Goal: Task Accomplishment & Management: Use online tool/utility

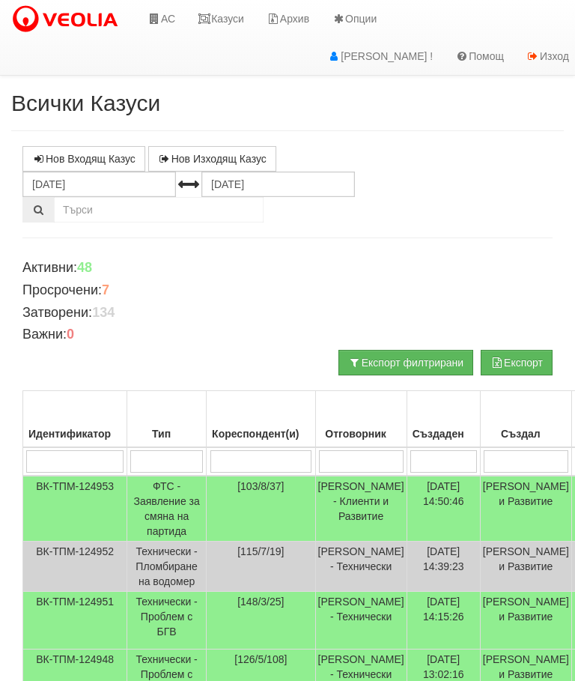
click at [222, 13] on link "Казуси" at bounding box center [220, 18] width 69 height 37
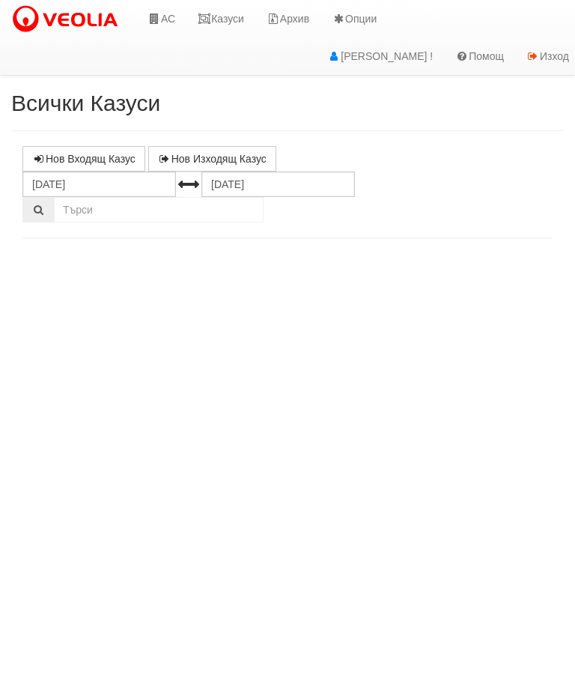
select select "10"
select select "1"
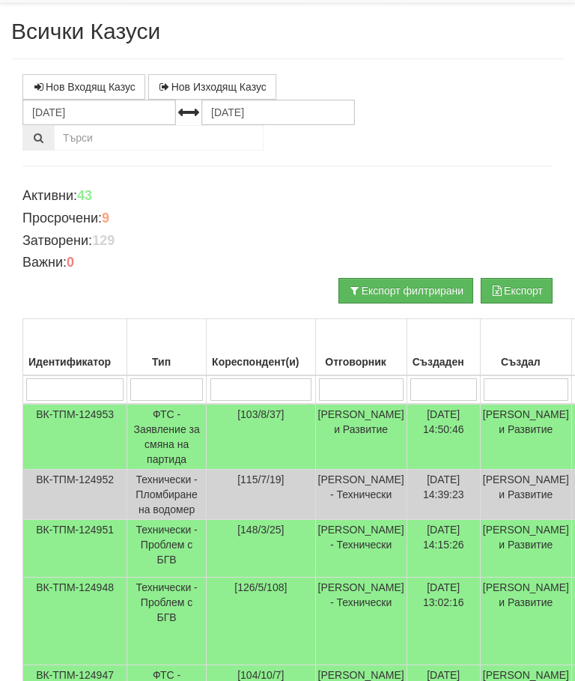
scroll to position [50, 0]
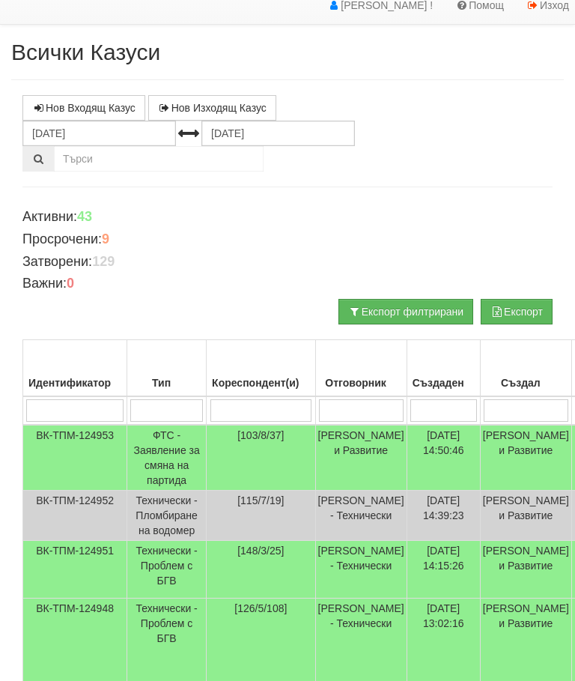
click at [249, 405] on input "search" at bounding box center [261, 411] width 102 height 22
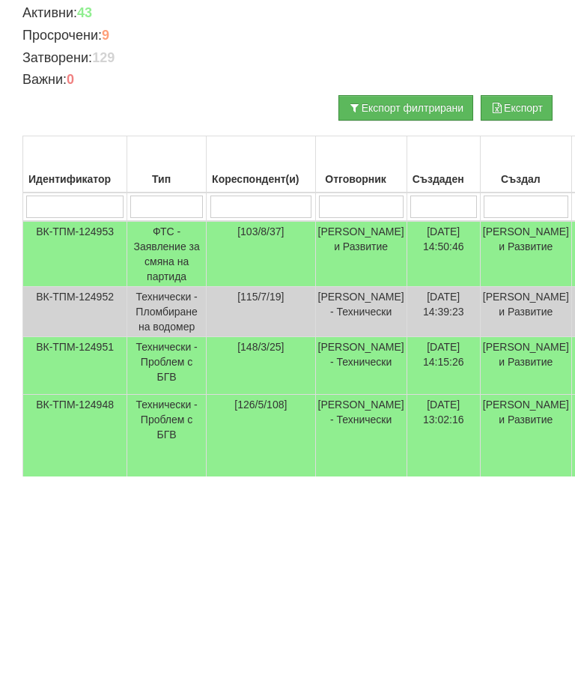
type input "3"
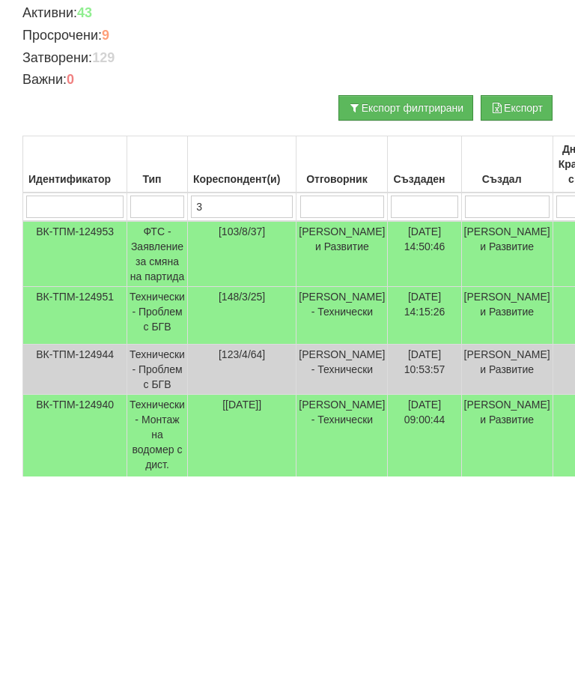
type input "3/"
type input "3/1"
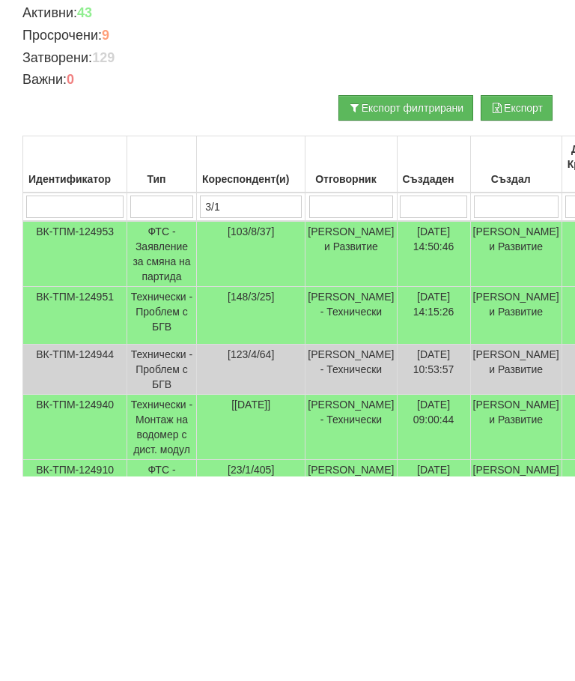
type input "3/1"
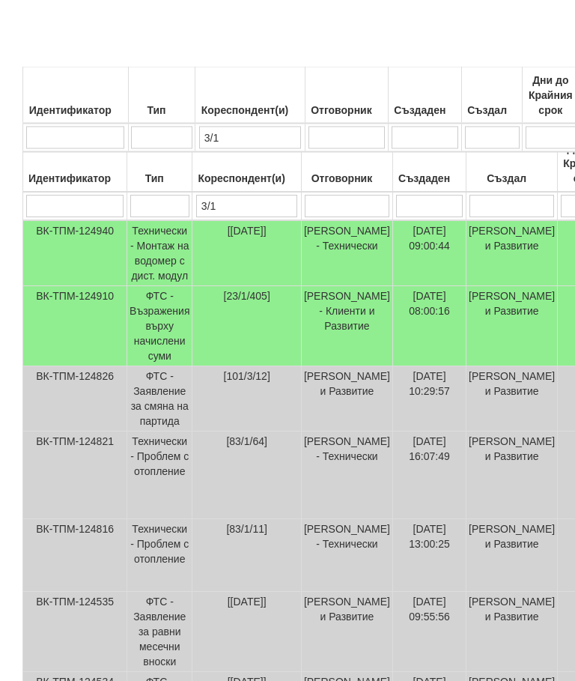
scroll to position [377, 0]
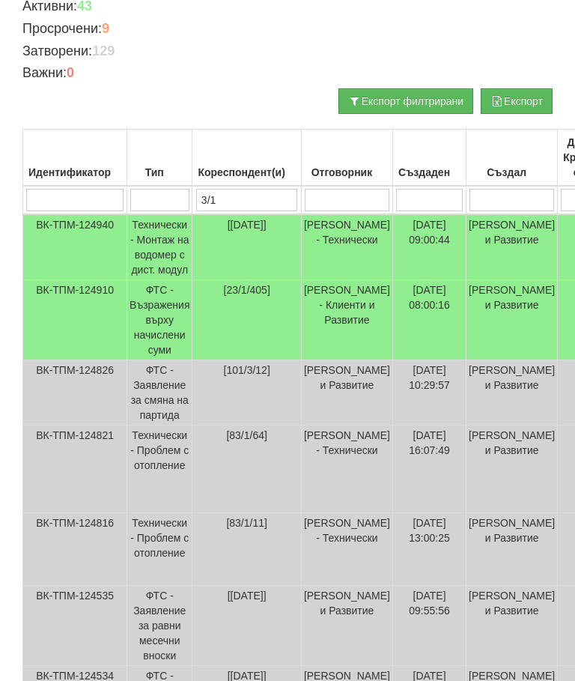
type input "3/1"
click at [153, 242] on td "Технически - Монтаж на водомер с дист. модул" at bounding box center [159, 247] width 65 height 66
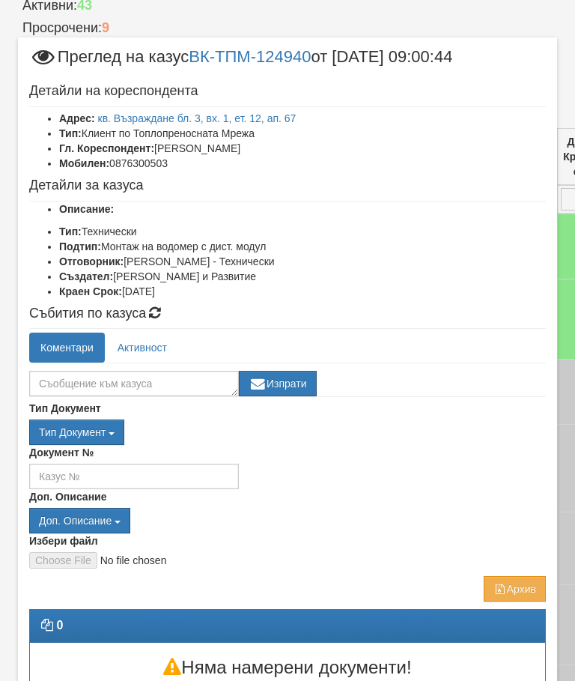
scroll to position [0, 0]
click at [428, 456] on div "Документ №" at bounding box center [287, 467] width 539 height 44
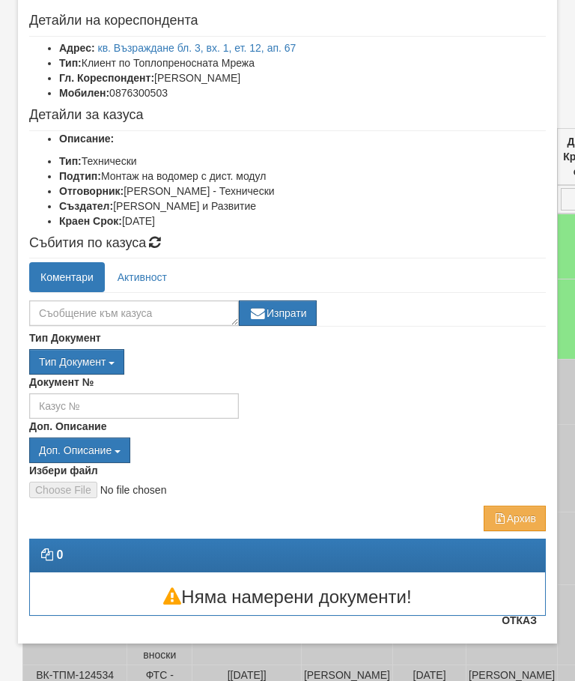
scroll to position [70, 0]
click at [520, 618] on button "Отказ" at bounding box center [519, 620] width 53 height 24
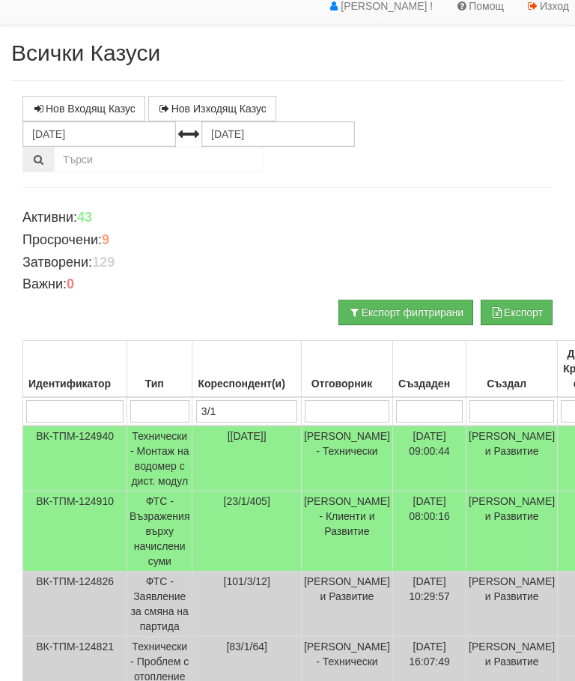
scroll to position [0, 0]
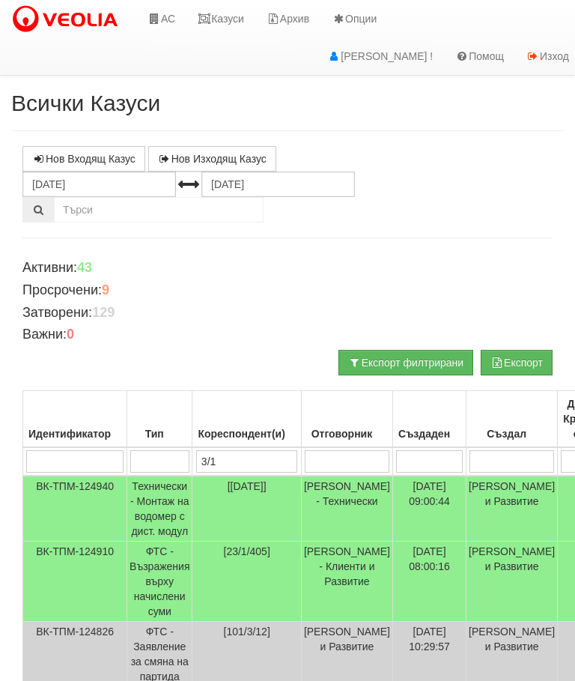
click at [223, 18] on link "Казуси" at bounding box center [220, 18] width 69 height 37
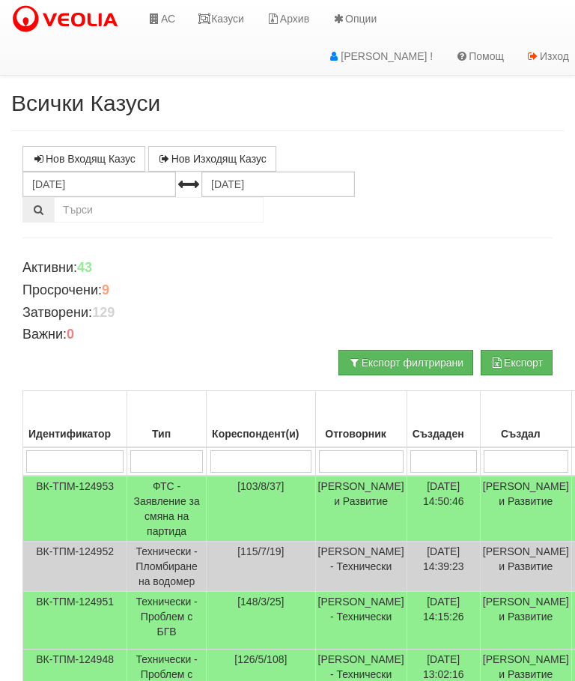
click at [156, 25] on link "АС" at bounding box center [161, 18] width 50 height 37
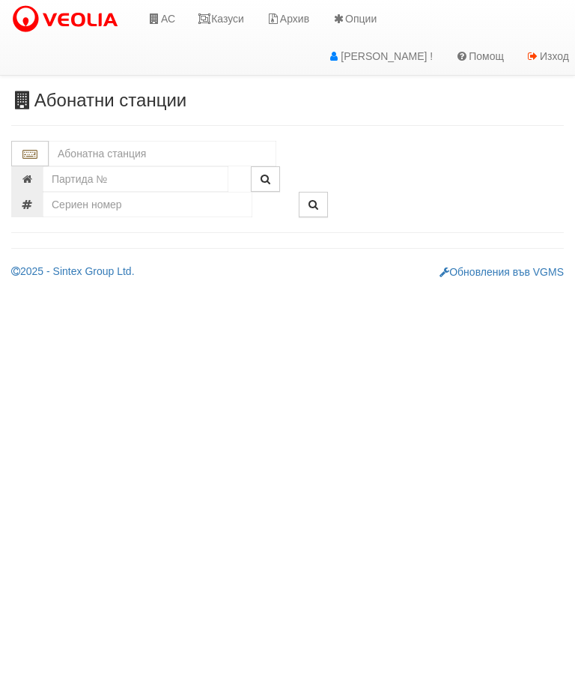
click at [142, 146] on input "text" at bounding box center [163, 153] width 228 height 25
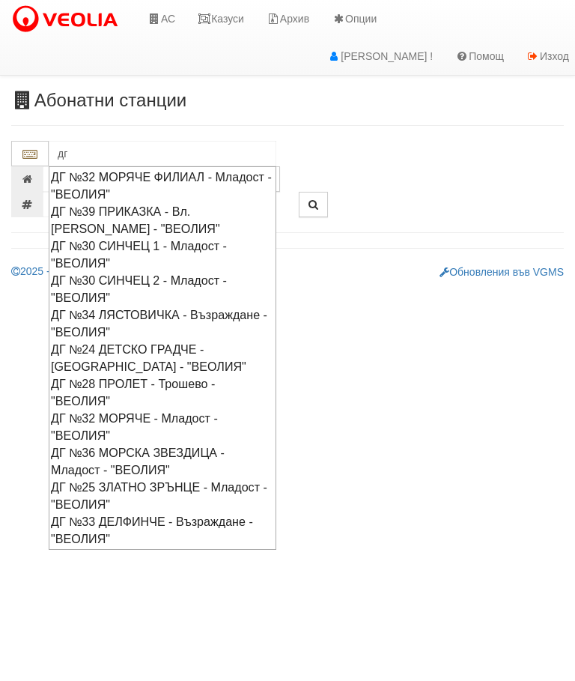
click at [94, 238] on div "ДГ №30 СИНЧЕЦ 1 - Младост - "ВЕОЛИЯ"" at bounding box center [162, 254] width 223 height 34
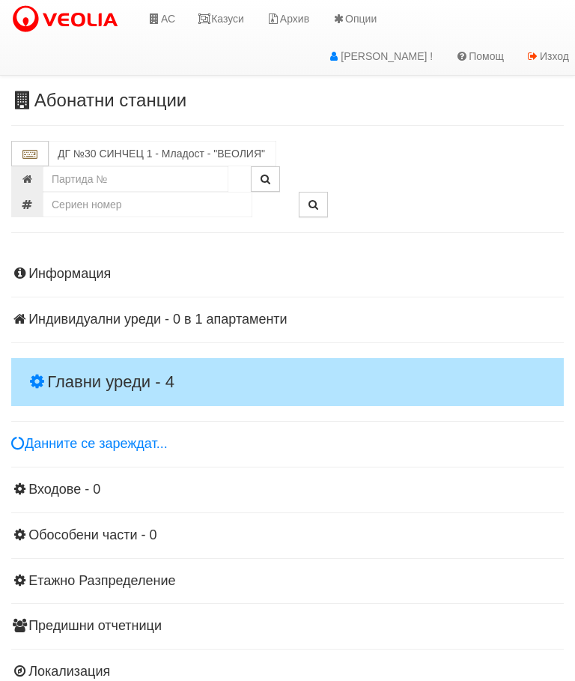
click at [57, 365] on h4 "Главни уреди - 4" at bounding box center [287, 382] width 553 height 48
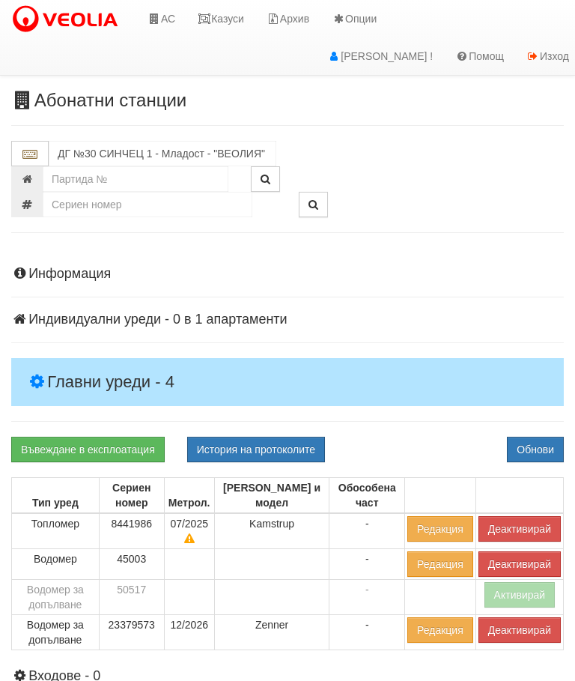
click at [527, 523] on button "Деактивирай" at bounding box center [519, 528] width 82 height 25
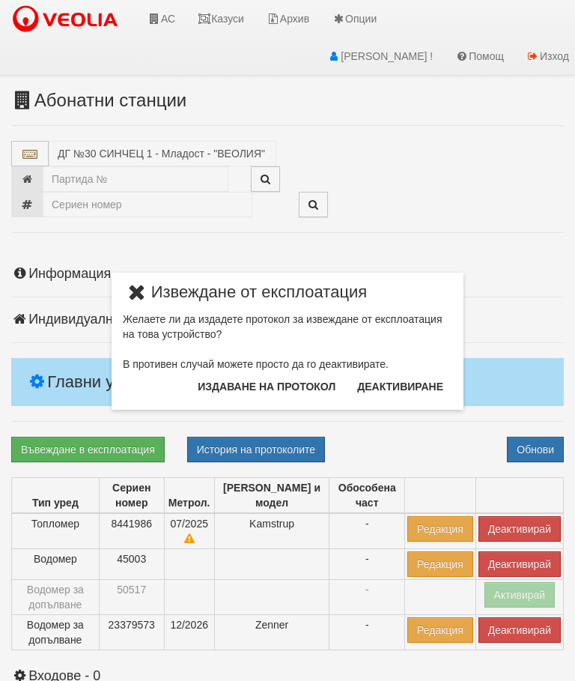
click at [296, 379] on button "Издаване на протокол" at bounding box center [267, 386] width 156 height 24
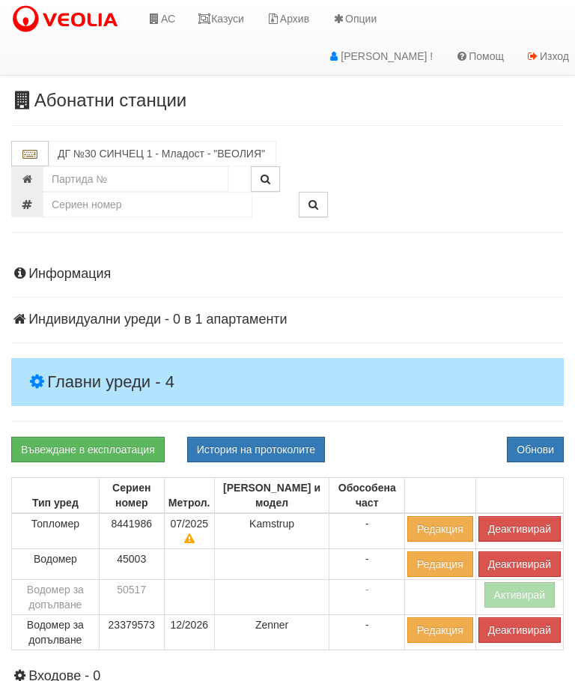
click at [544, 443] on button "Обнови" at bounding box center [535, 449] width 57 height 25
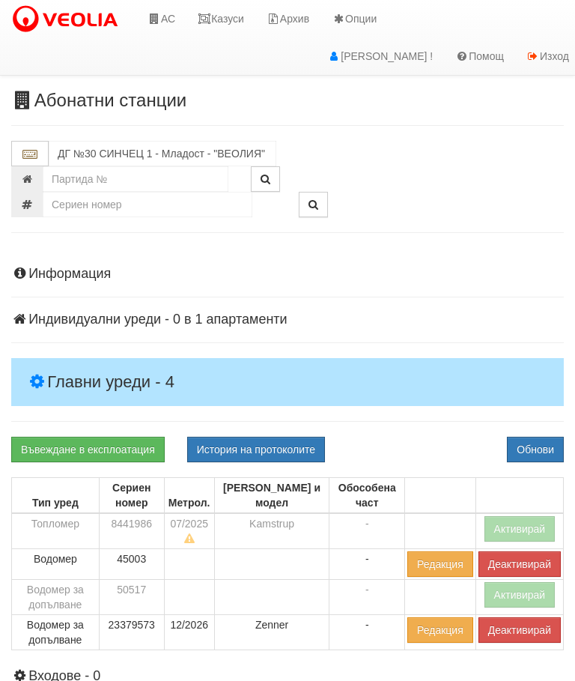
click at [520, 631] on button "Деактивирай" at bounding box center [519, 629] width 82 height 25
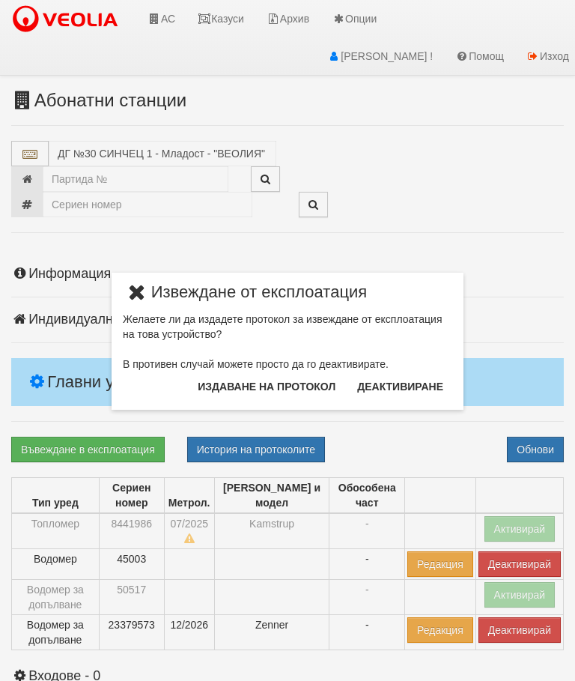
click at [300, 392] on button "Издаване на протокол" at bounding box center [267, 386] width 156 height 24
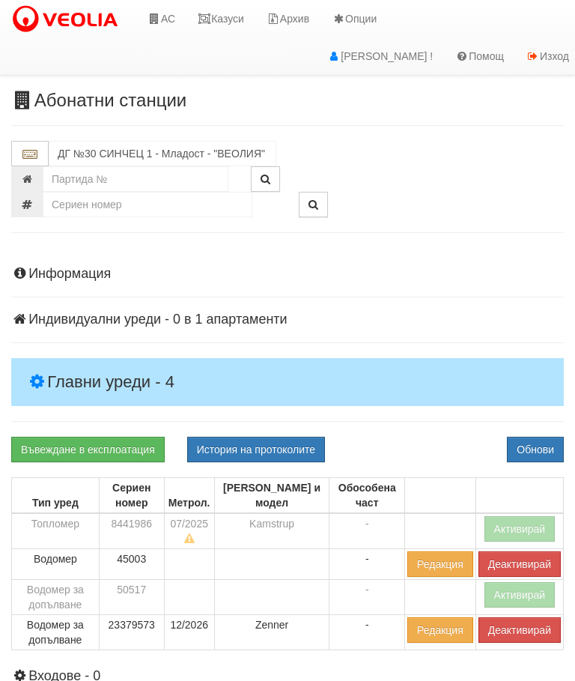
click at [545, 441] on button "Обнови" at bounding box center [535, 449] width 57 height 25
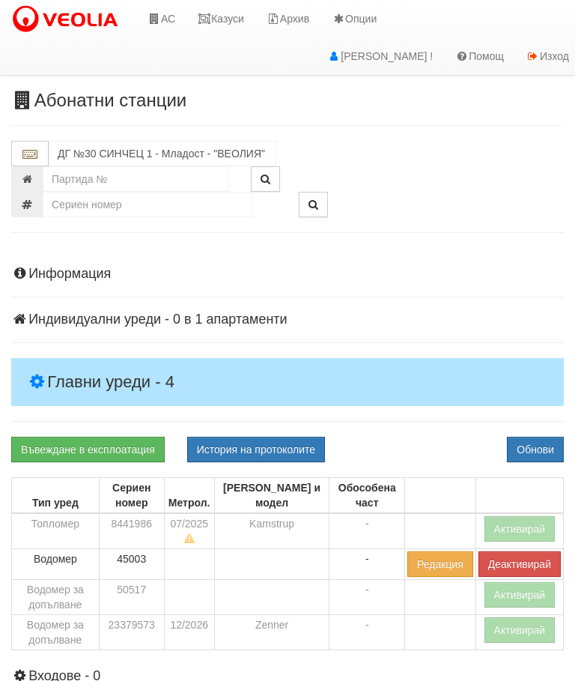
click at [278, 443] on button "История на протоколите" at bounding box center [256, 449] width 138 height 25
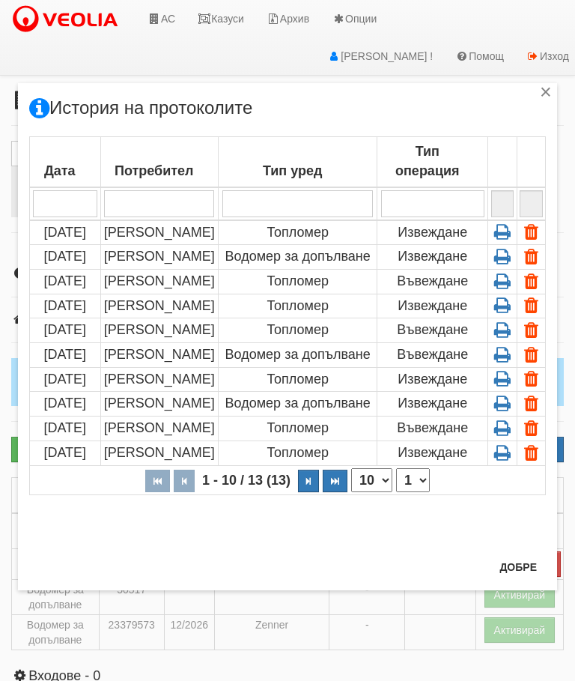
click at [503, 233] on icon at bounding box center [501, 231] width 23 height 13
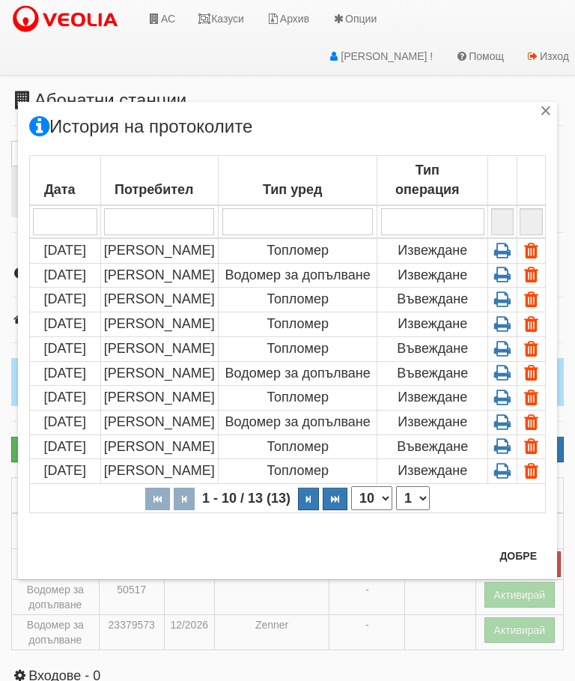
click at [506, 274] on icon at bounding box center [501, 273] width 23 height 13
click at [541, 117] on div "×" at bounding box center [545, 113] width 15 height 15
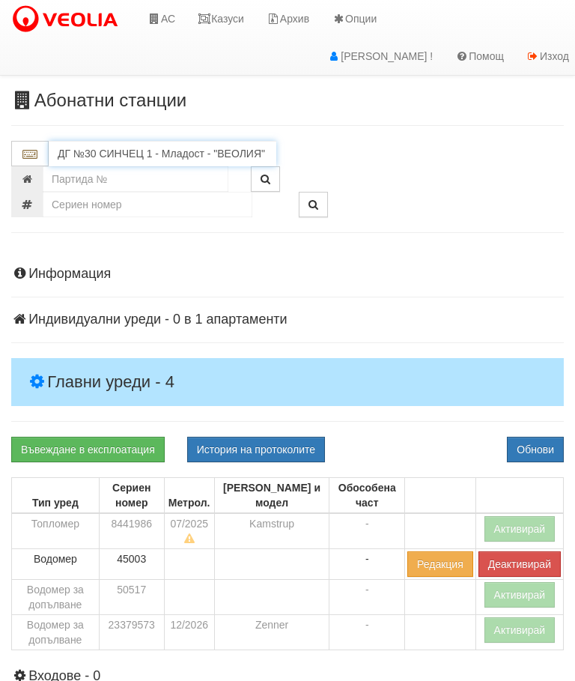
click at [114, 151] on input "ДГ №30 СИНЧЕЦ 1 - Младост - "ВЕОЛИЯ"" at bounding box center [163, 153] width 228 height 25
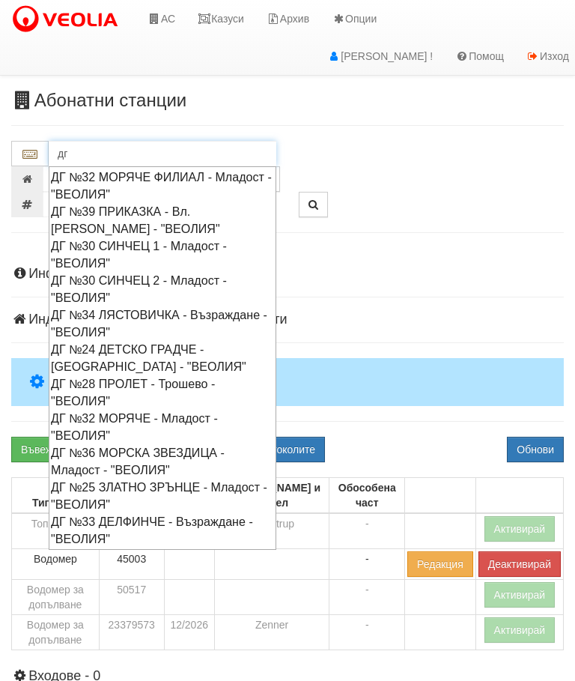
click at [133, 279] on div "ДГ №30 СИНЧЕЦ 2 - Младост - "ВЕОЛИЯ"" at bounding box center [162, 289] width 223 height 34
type input "ДГ №30 СИНЧЕЦ 2 - Младост - "ВЕОЛИЯ""
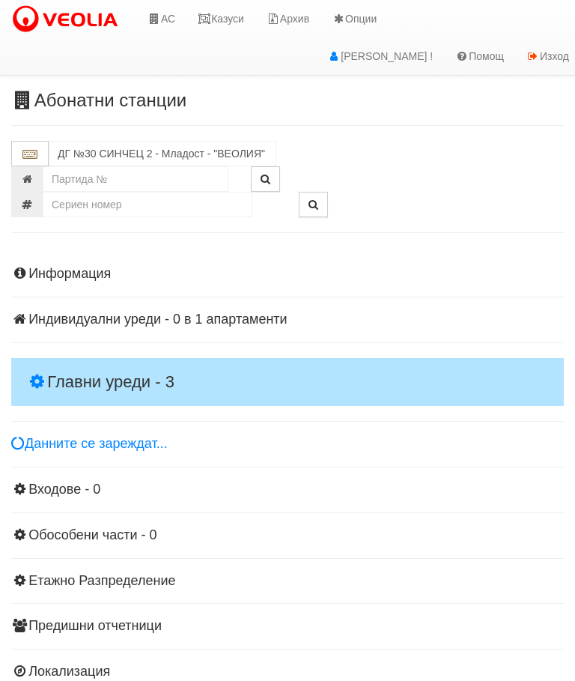
click at [70, 356] on div "Информация Параметри Брой Апартаменти: 1 Ползватели 06/2025 0 %" at bounding box center [287, 471] width 553 height 447
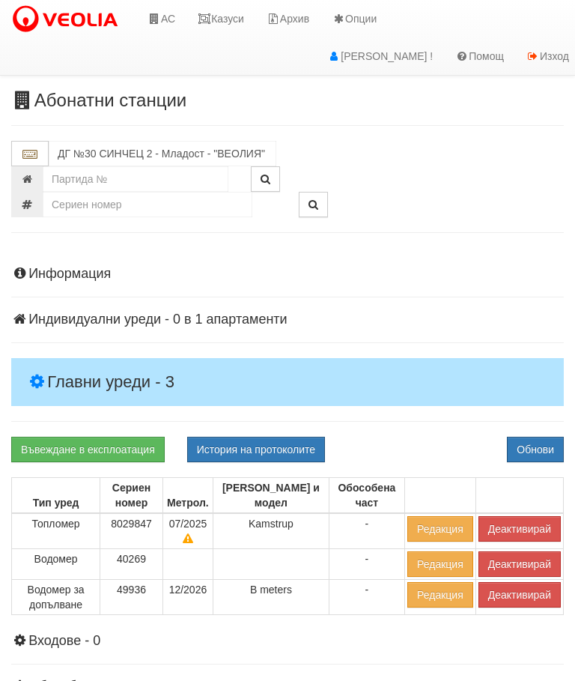
click at [529, 523] on button "Деактивирай" at bounding box center [519, 528] width 82 height 25
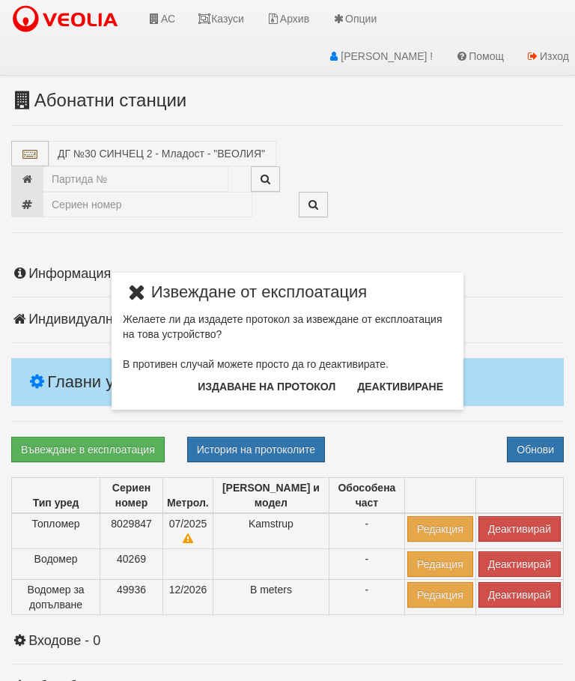
click at [228, 391] on button "Издаване на протокол" at bounding box center [267, 386] width 156 height 24
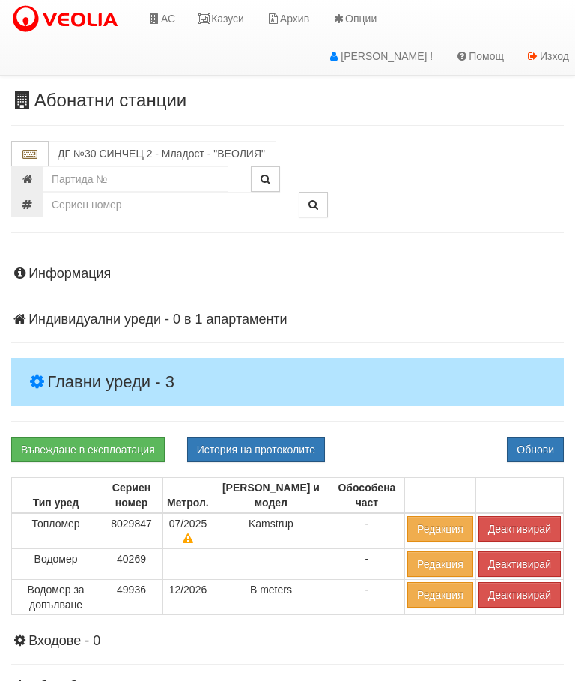
click at [552, 447] on button "Обнови" at bounding box center [535, 449] width 57 height 25
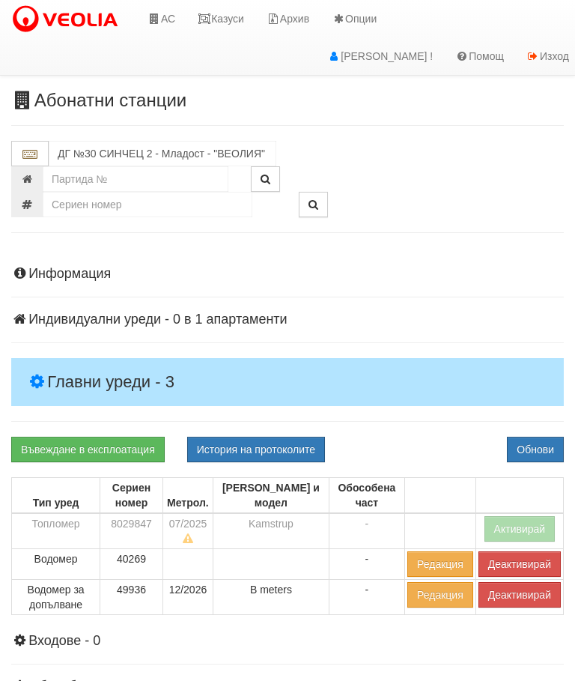
click at [531, 598] on button "Деактивирай" at bounding box center [519, 594] width 82 height 25
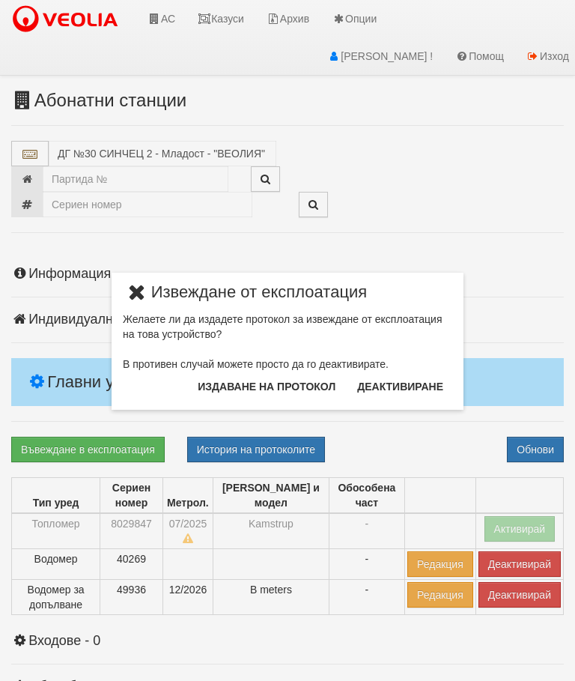
click at [303, 380] on button "Издаване на протокол" at bounding box center [267, 386] width 156 height 24
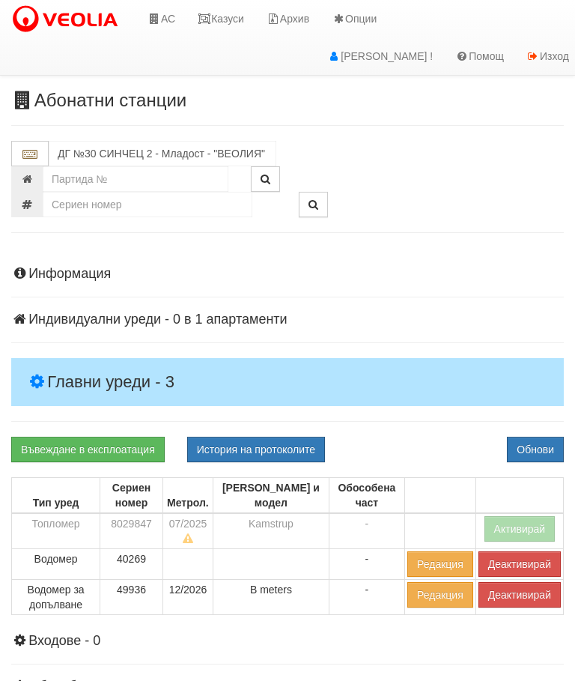
click at [528, 590] on button "Деактивирай" at bounding box center [519, 594] width 82 height 25
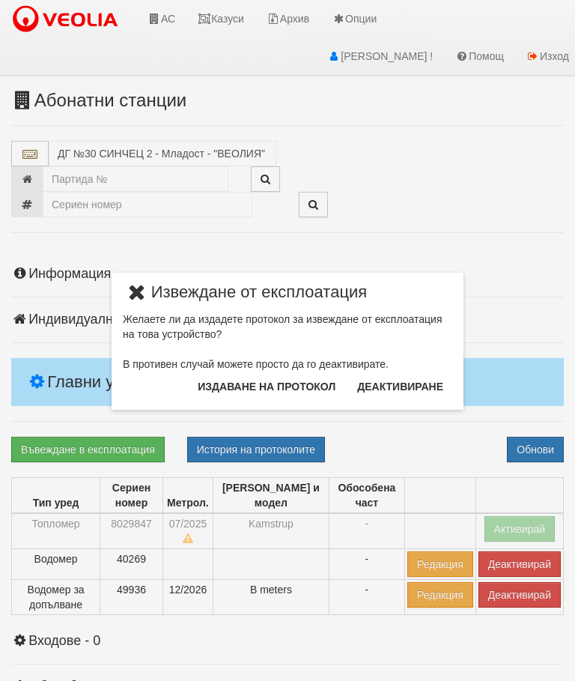
click at [297, 392] on button "Издаване на протокол" at bounding box center [267, 386] width 156 height 24
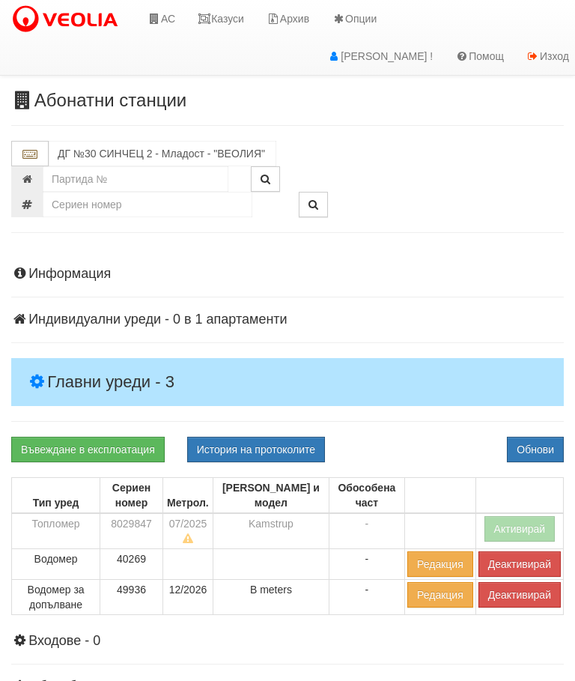
click at [231, 11] on link "Казуси" at bounding box center [220, 18] width 69 height 37
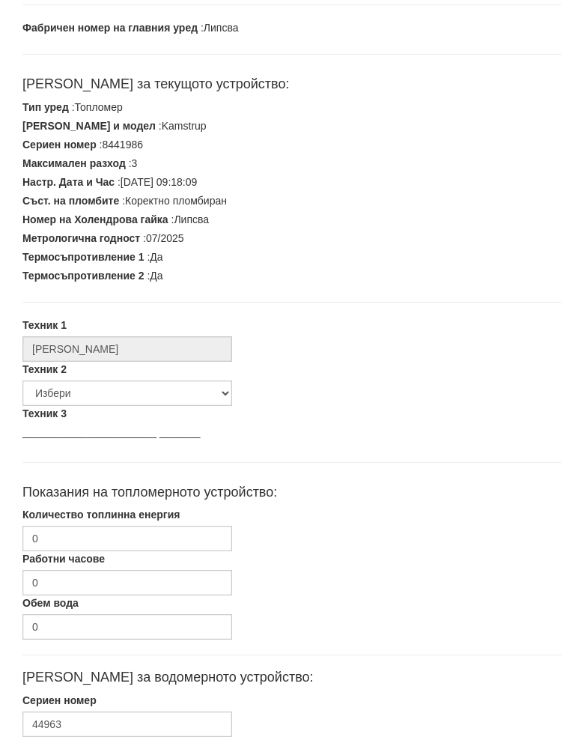
scroll to position [225, 0]
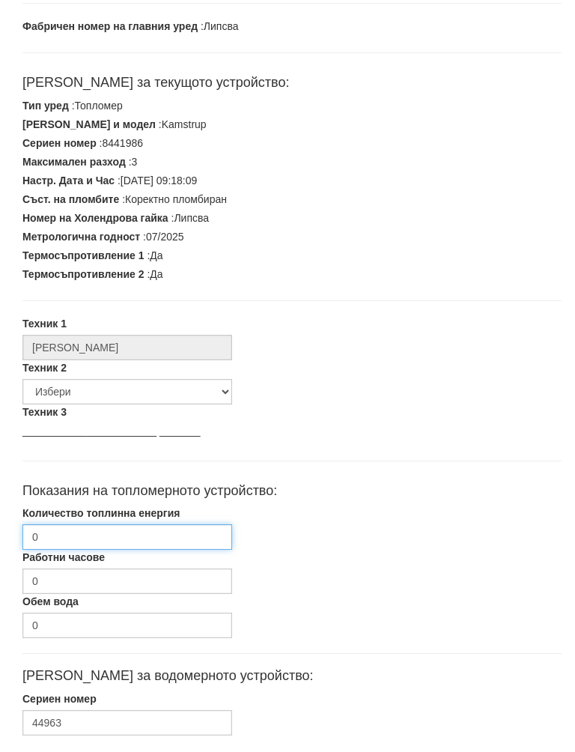
click at [94, 539] on input "0" at bounding box center [127, 551] width 210 height 25
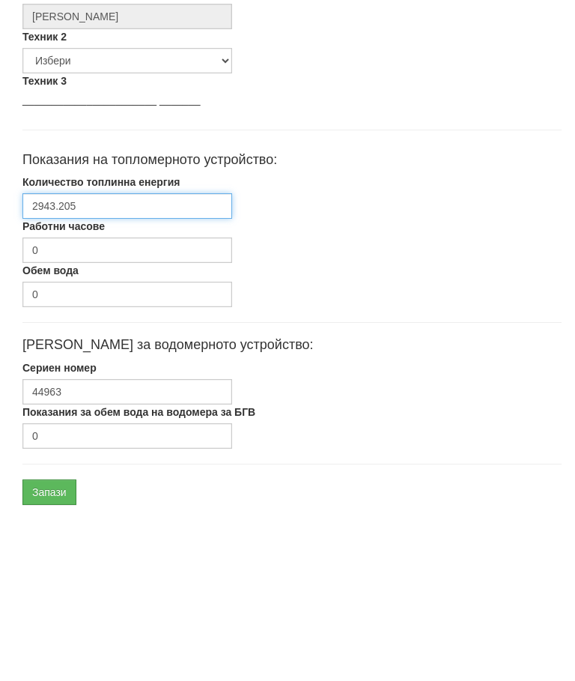
scroll to position [451, 0]
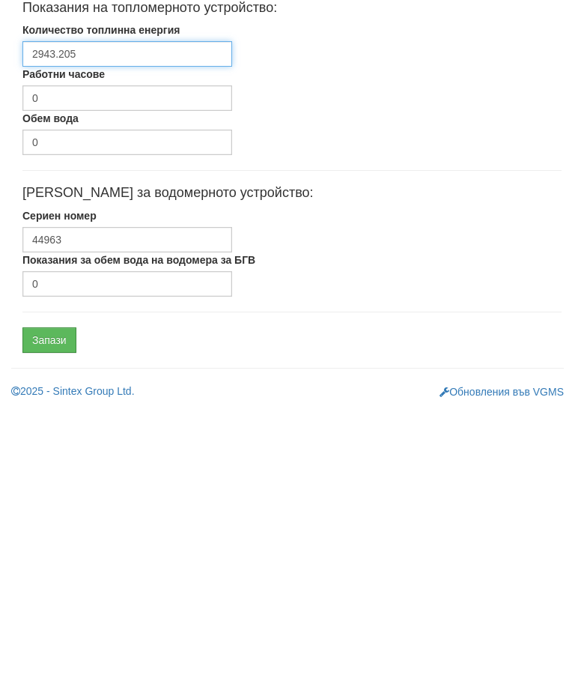
type input "2943.205"
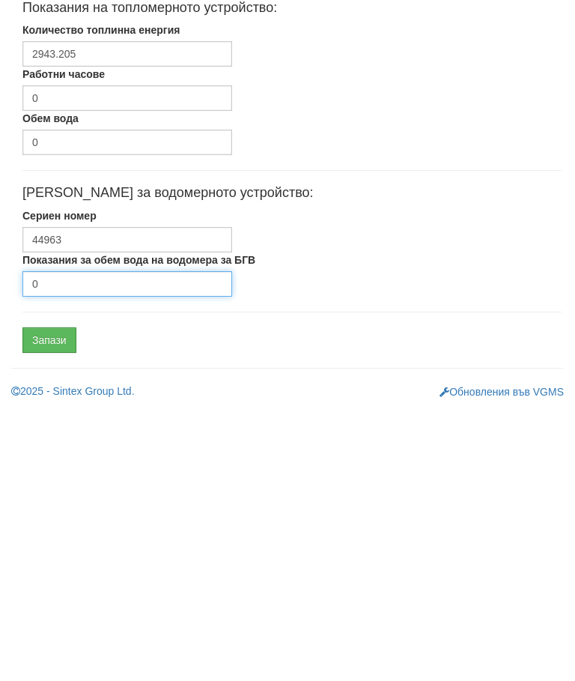
click at [111, 544] on input "0" at bounding box center [127, 556] width 210 height 25
type input "2103"
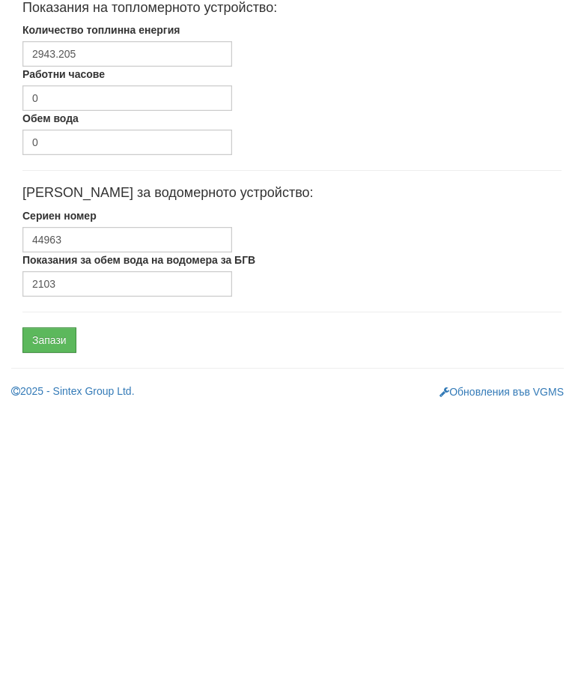
click at [58, 600] on input "Запази" at bounding box center [49, 612] width 54 height 25
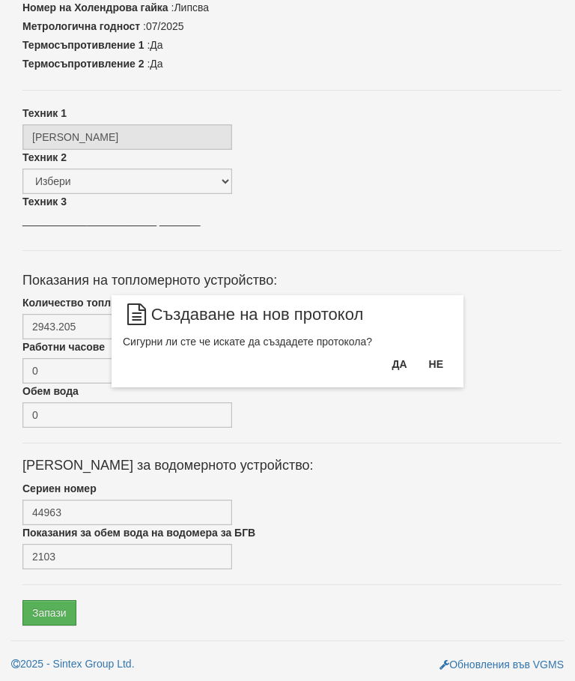
click at [405, 366] on button "Да" at bounding box center [399, 364] width 33 height 24
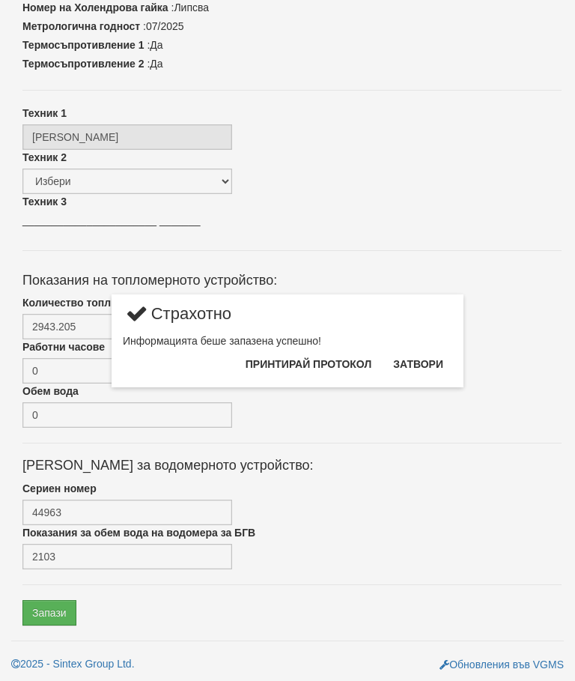
click at [427, 370] on button "Затвори" at bounding box center [418, 364] width 68 height 24
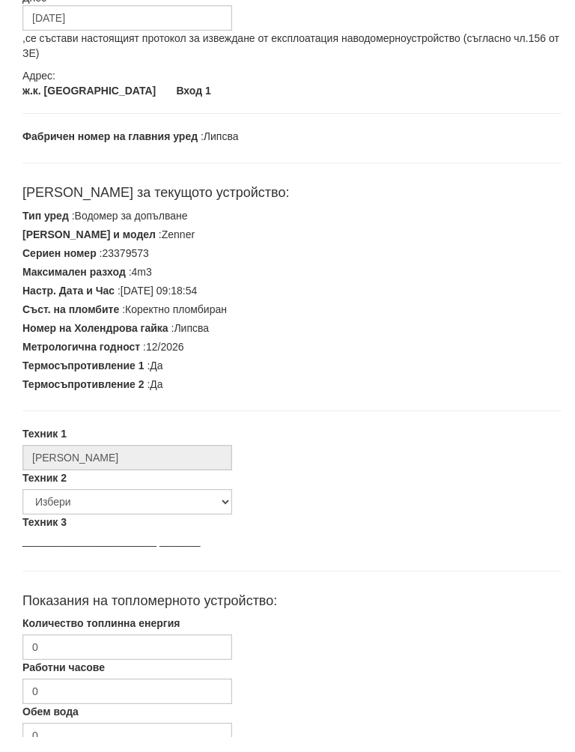
scroll to position [168, 0]
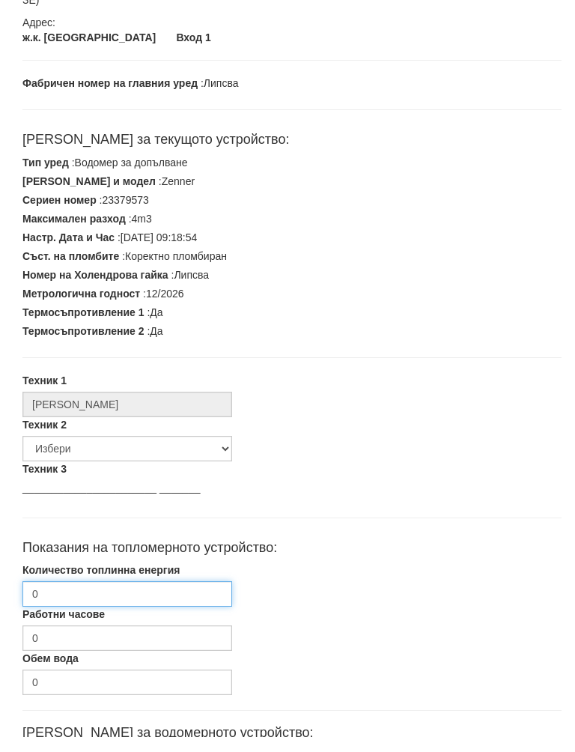
click at [92, 596] on input "0" at bounding box center [127, 608] width 210 height 25
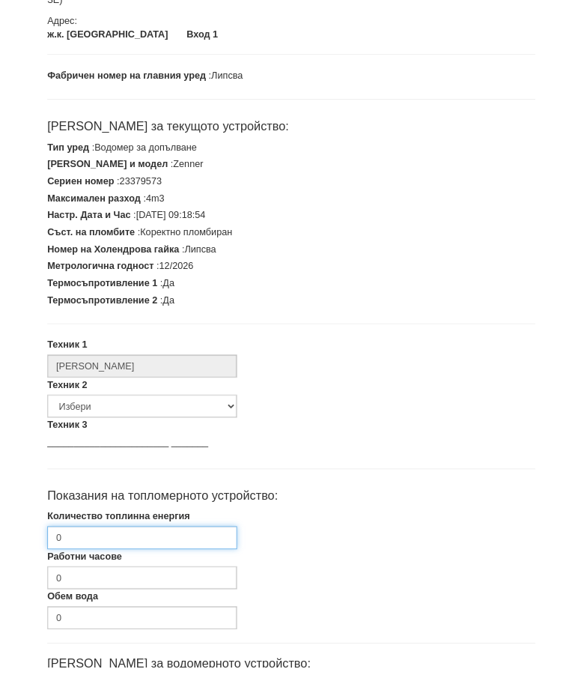
scroll to position [299, 0]
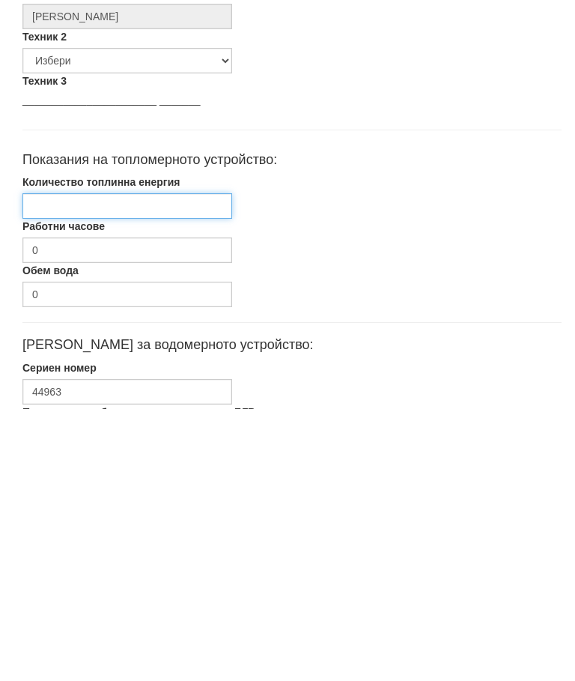
type input "1"
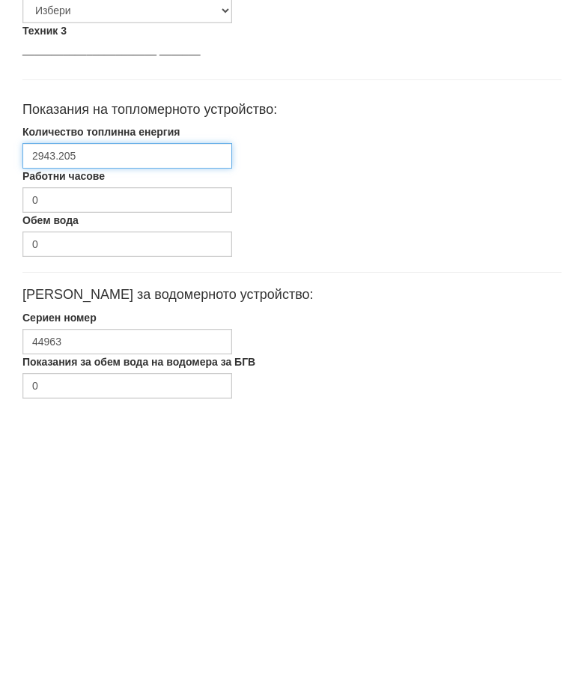
type input "2943.205"
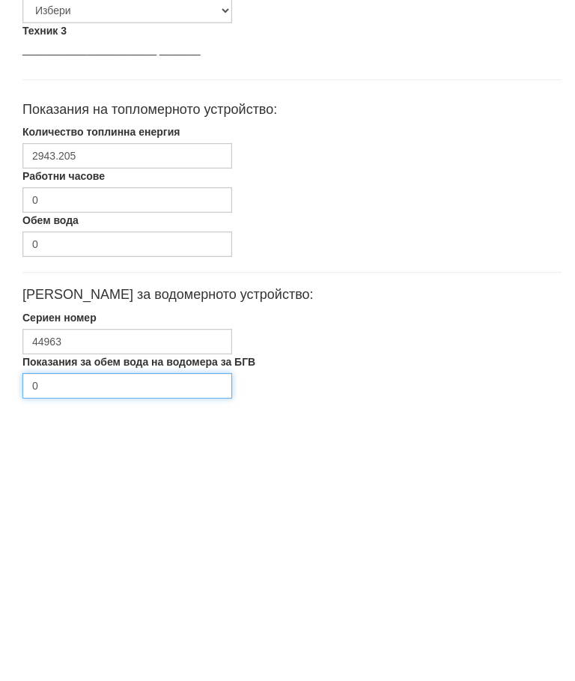
click at [93, 645] on input "0" at bounding box center [127, 657] width 210 height 25
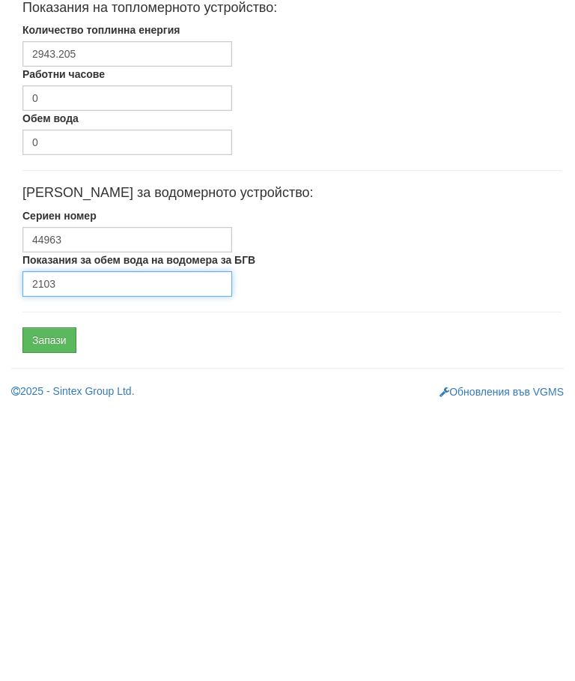
type input "2103"
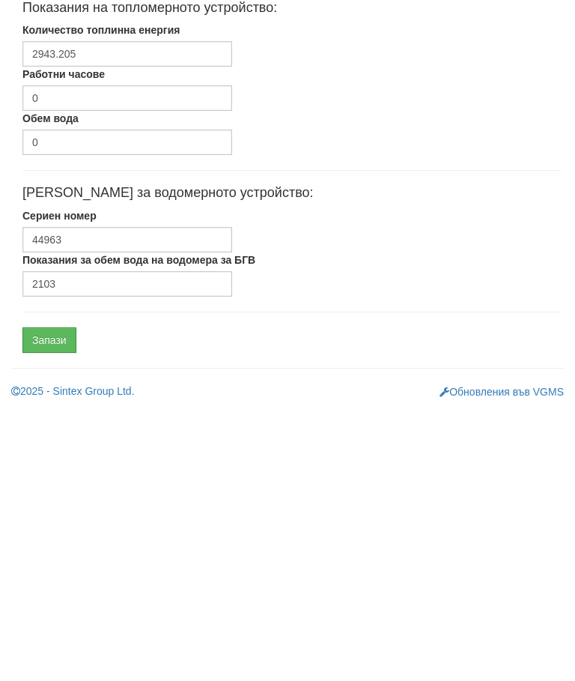
click at [46, 600] on input "Запази" at bounding box center [49, 612] width 54 height 25
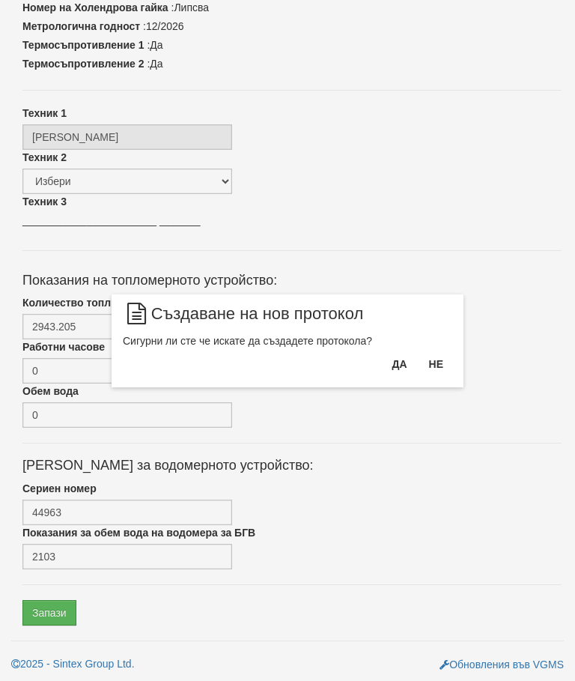
click at [401, 366] on button "Да" at bounding box center [399, 364] width 33 height 24
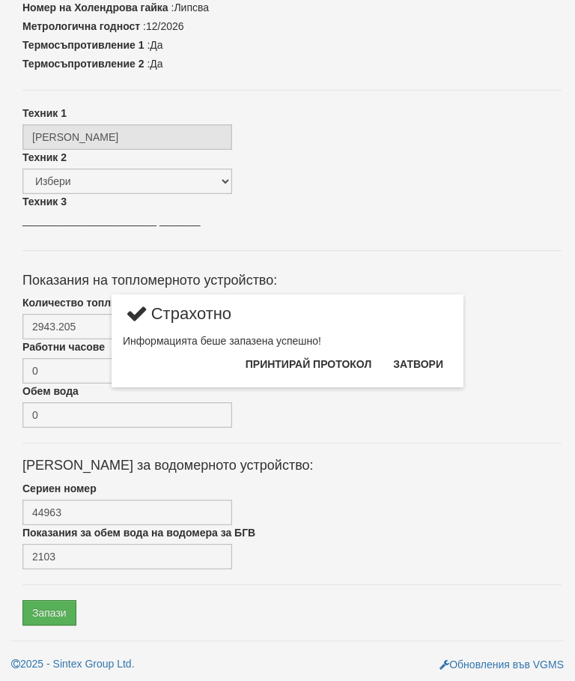
click at [427, 368] on button "Затвори" at bounding box center [418, 364] width 68 height 24
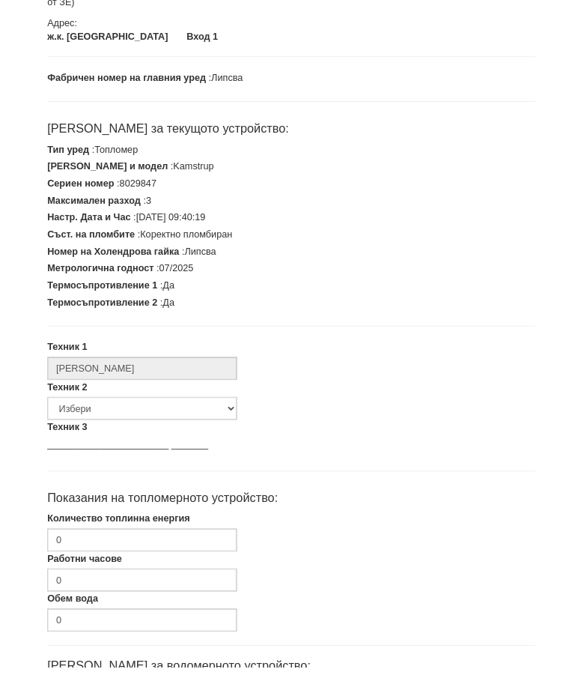
scroll to position [192, 0]
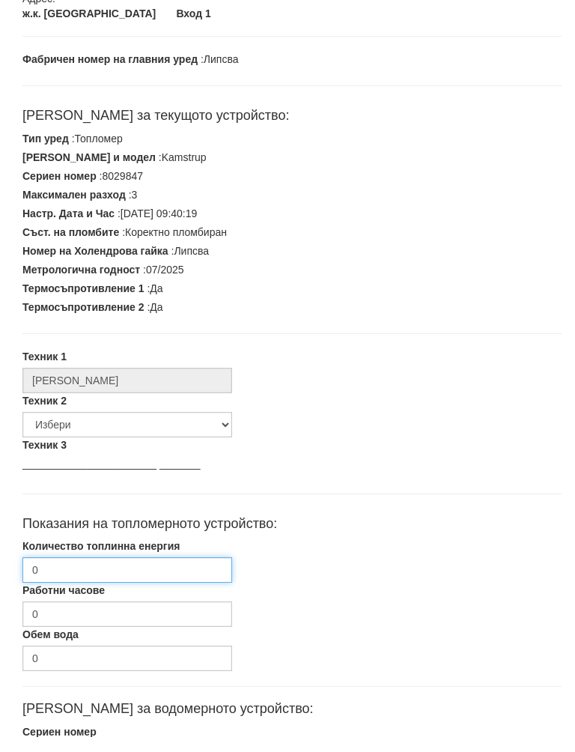
click at [94, 572] on input "0" at bounding box center [127, 584] width 210 height 25
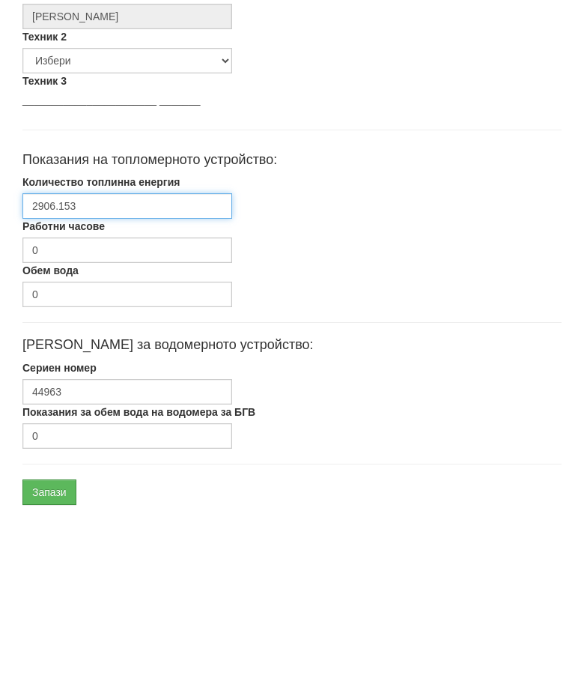
scroll to position [451, 0]
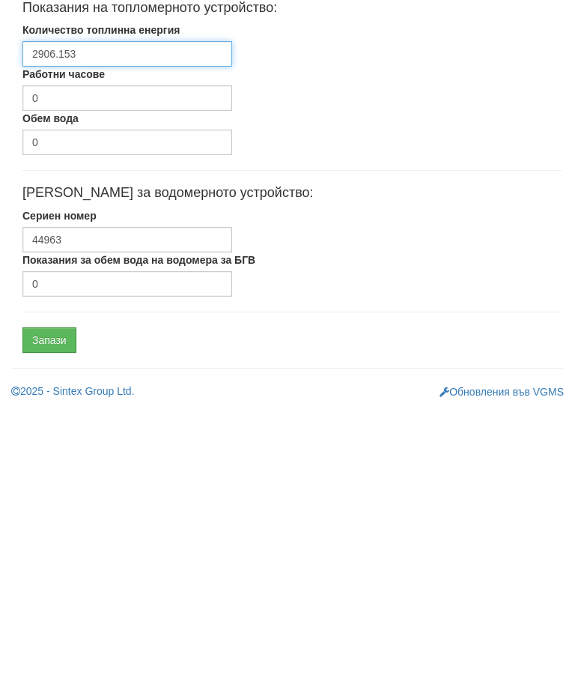
type input "2906.153"
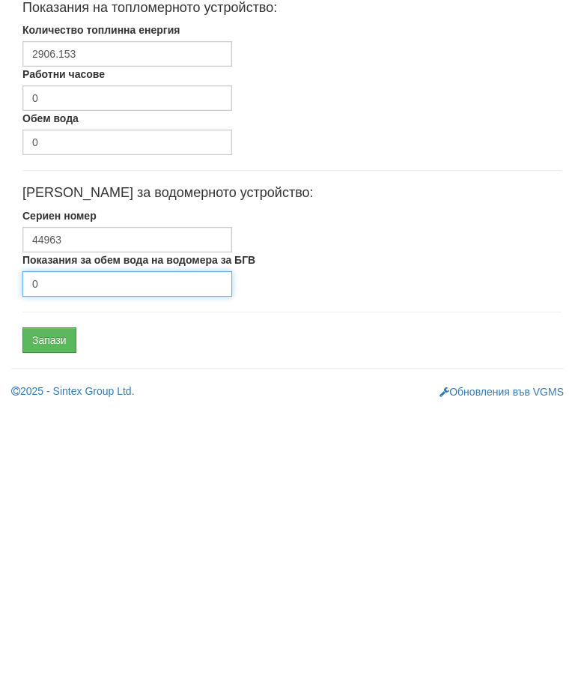
click at [114, 544] on input "0" at bounding box center [127, 556] width 210 height 25
type input "2466"
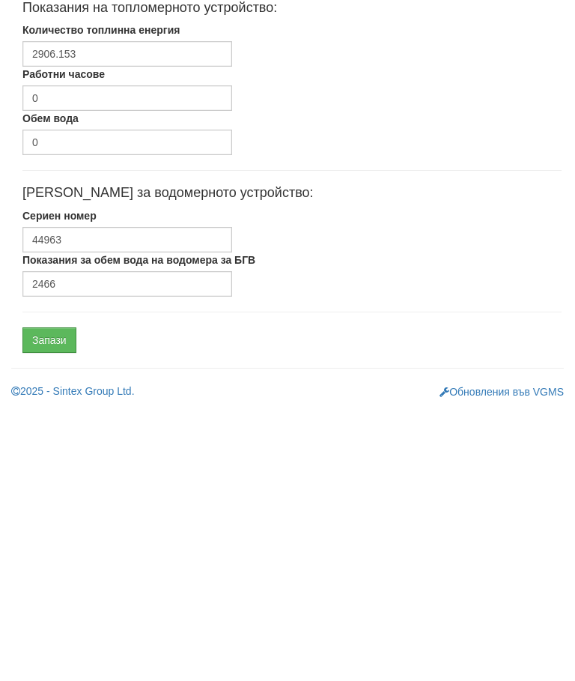
click at [58, 600] on input "Запази" at bounding box center [49, 612] width 54 height 25
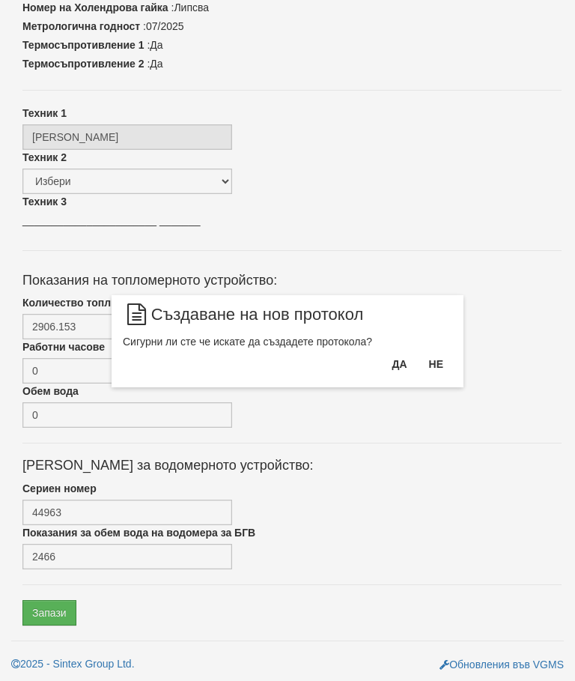
click at [387, 364] on button "Да" at bounding box center [399, 364] width 33 height 24
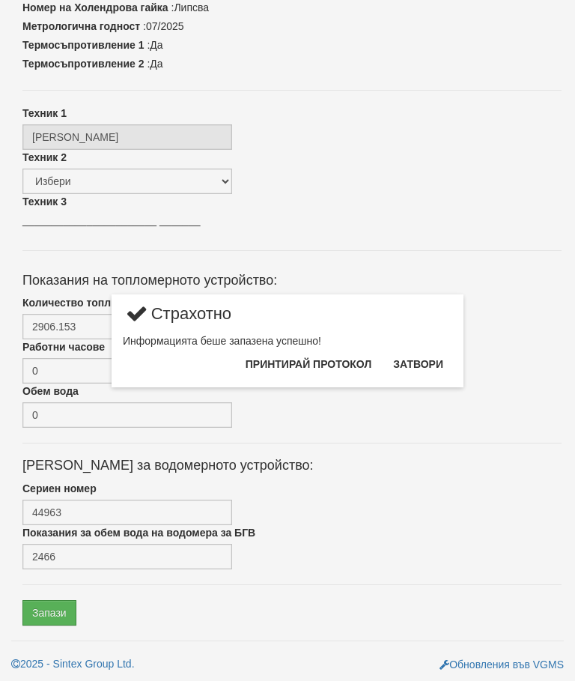
click at [336, 361] on button "Принтирай протокол" at bounding box center [309, 364] width 144 height 24
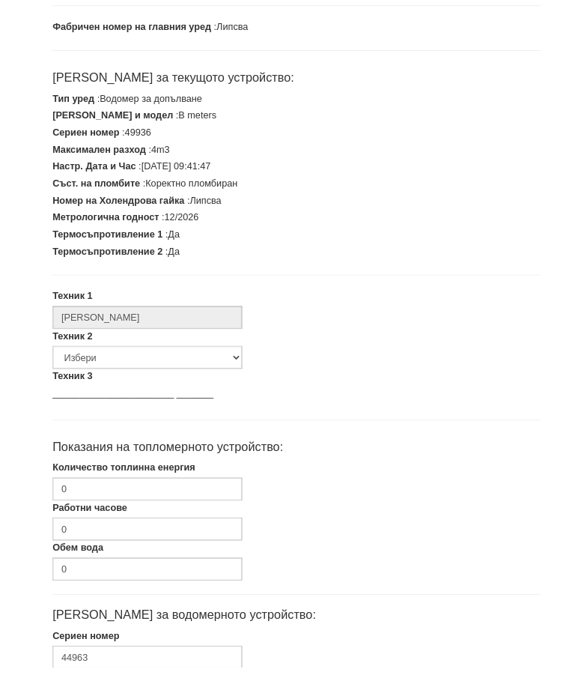
scroll to position [281, 0]
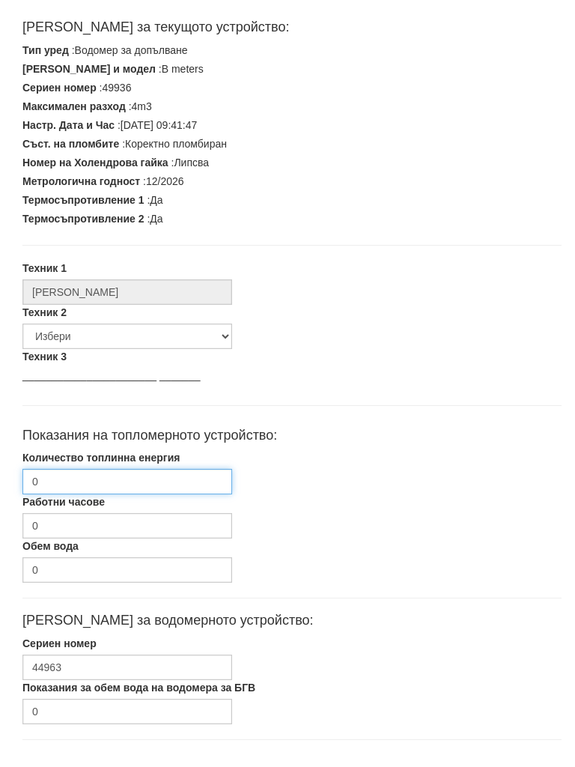
click at [112, 484] on input "0" at bounding box center [127, 496] width 210 height 25
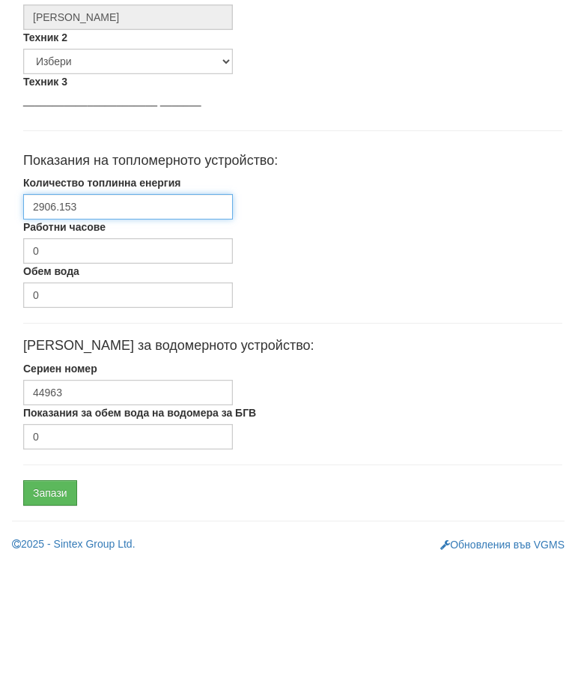
scroll to position [450, 0]
type input "2906.153"
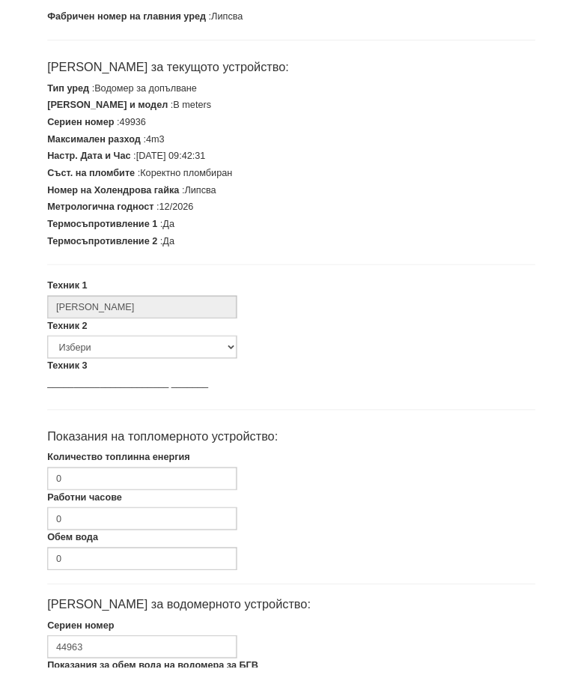
scroll to position [289, 0]
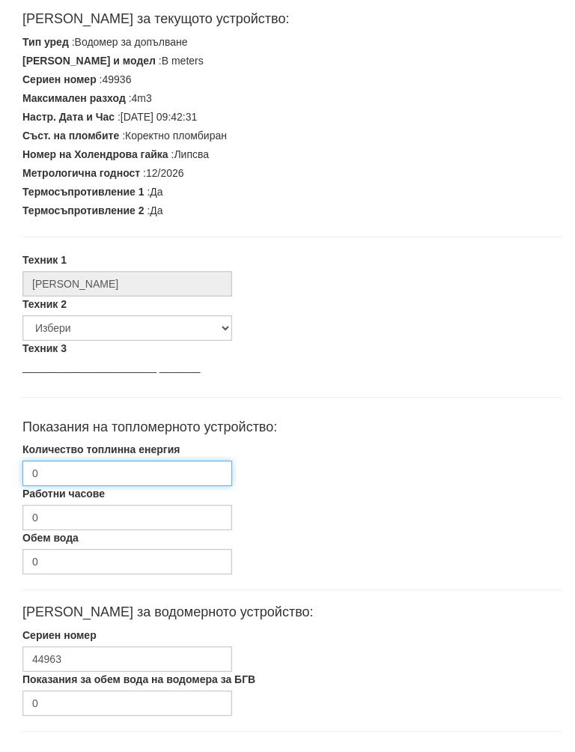
click at [65, 475] on input "0" at bounding box center [127, 487] width 210 height 25
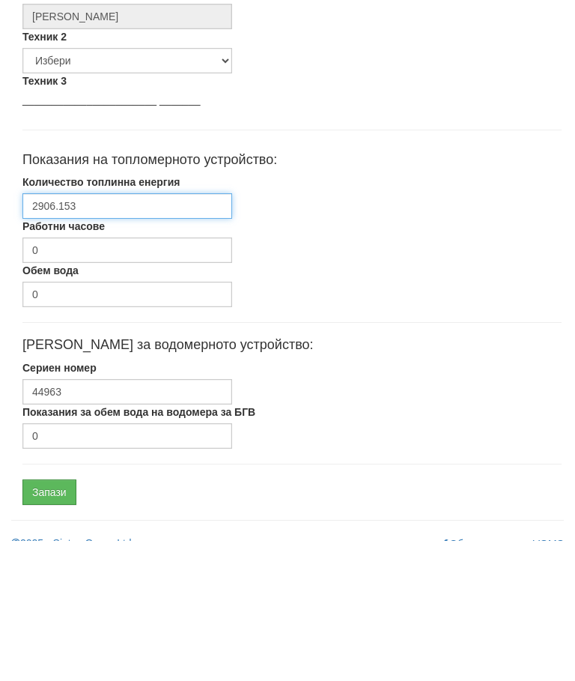
scroll to position [451, 0]
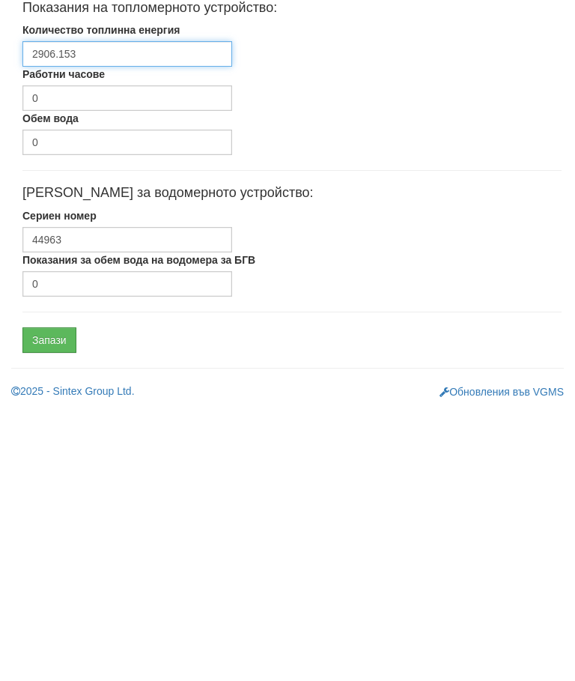
type input "2906.153"
click at [509, 383] on div "Обем вода 0" at bounding box center [292, 405] width 562 height 44
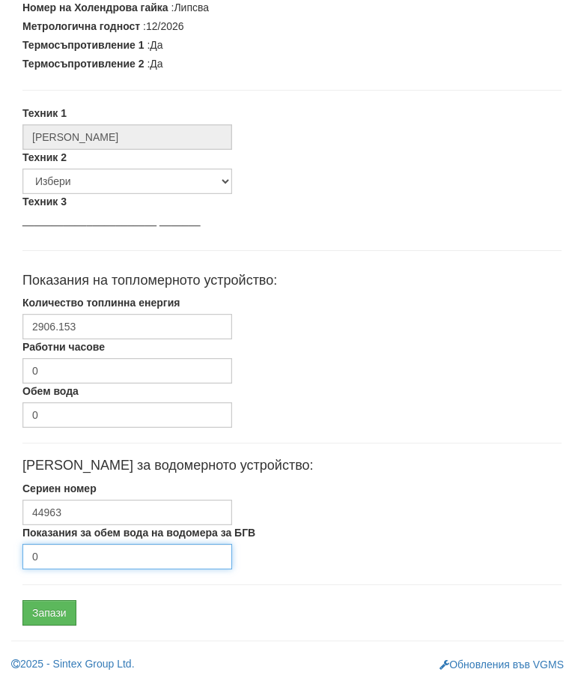
click at [100, 555] on input "0" at bounding box center [127, 556] width 210 height 25
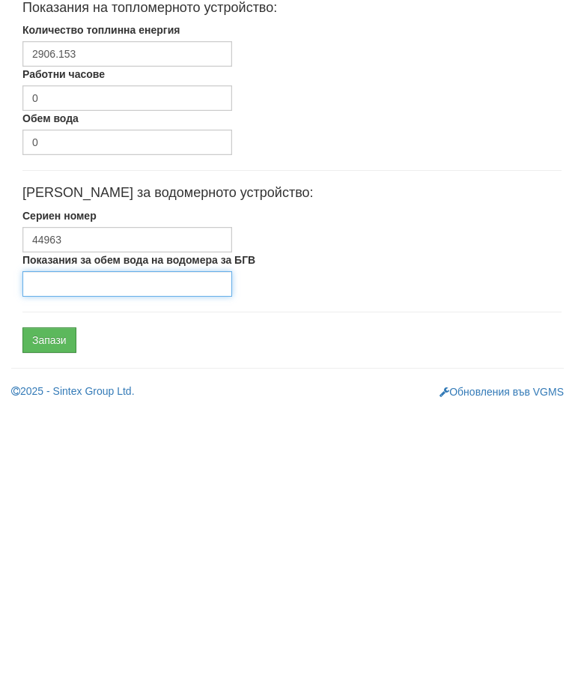
type input "0"
type input "2466"
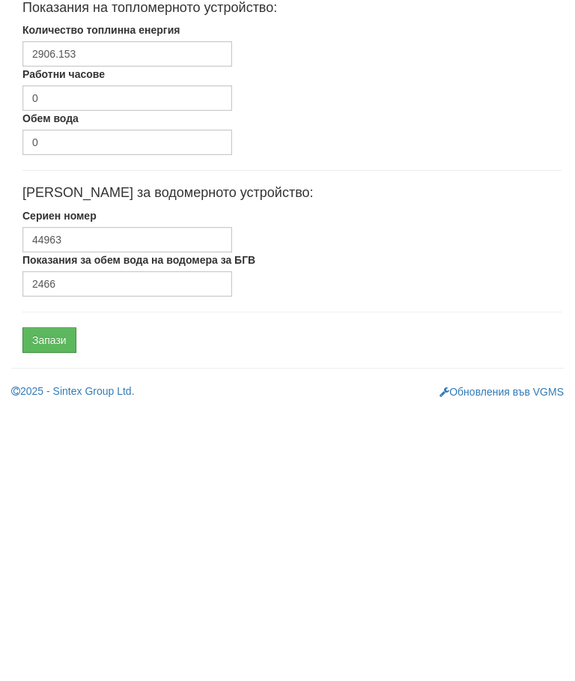
click at [46, 600] on input "Запази" at bounding box center [49, 612] width 54 height 25
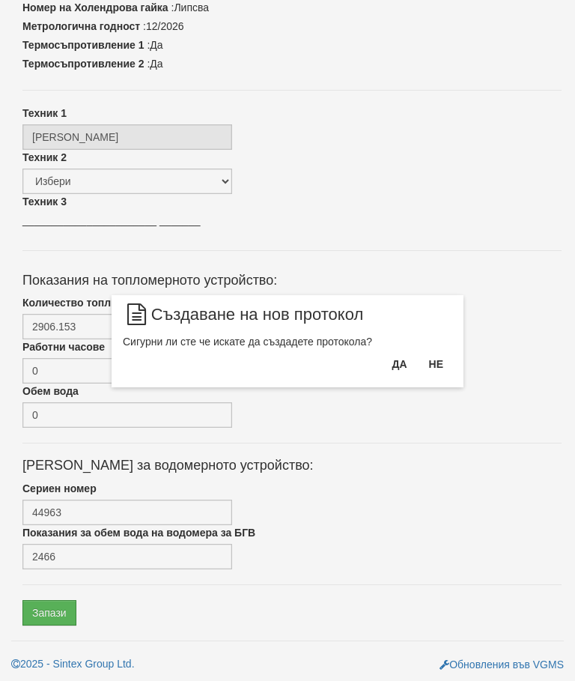
click at [404, 353] on button "Да" at bounding box center [399, 364] width 33 height 24
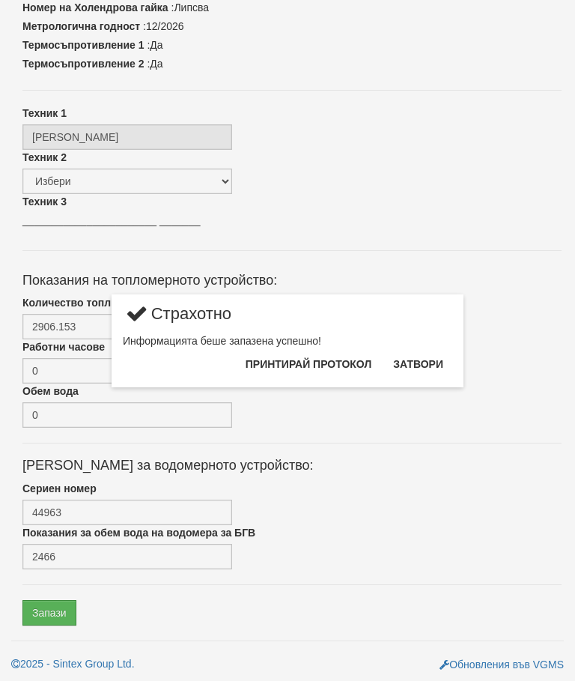
click at [336, 353] on button "Принтирай протокол" at bounding box center [309, 364] width 144 height 24
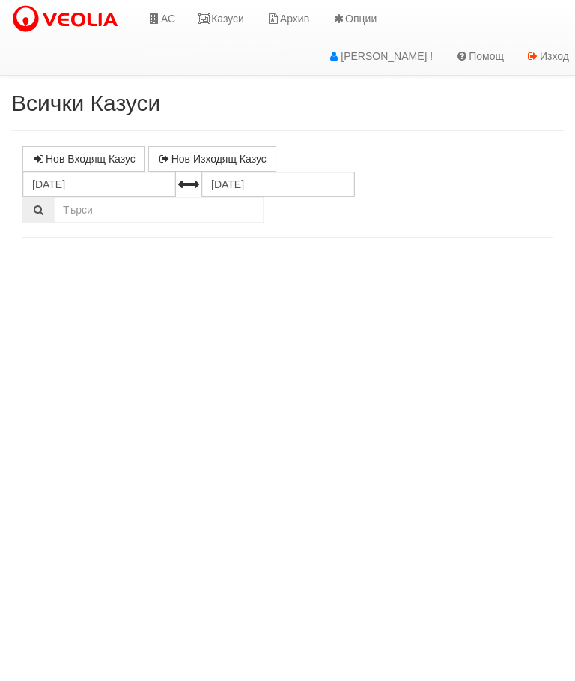
select select "10"
select select "1"
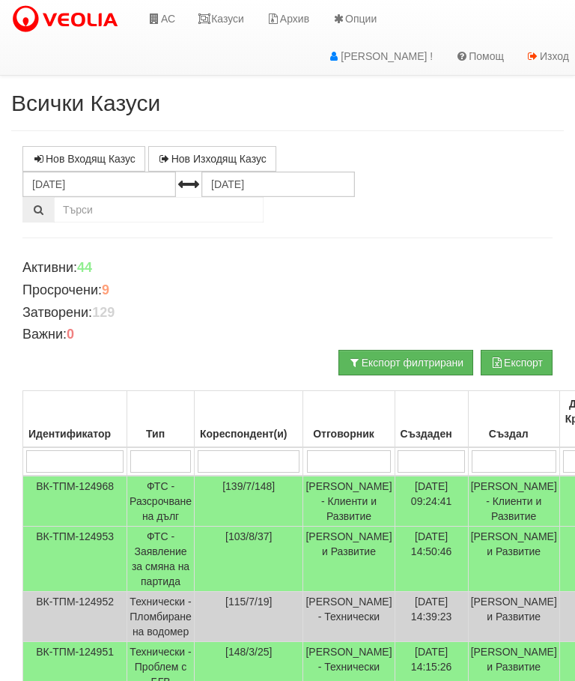
click at [228, 22] on link "Казуси" at bounding box center [220, 18] width 69 height 37
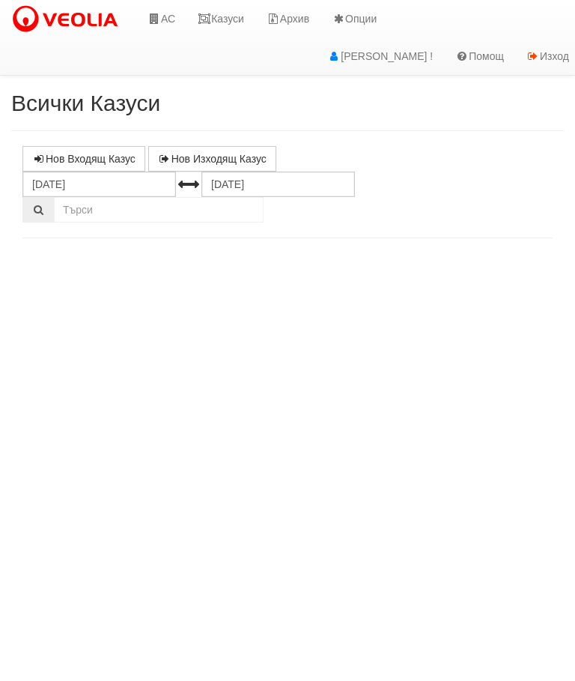
select select "10"
select select "1"
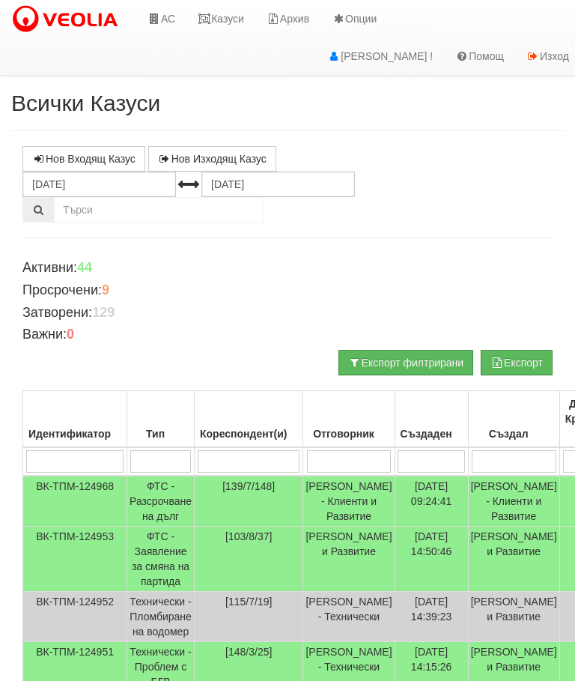
click at [219, 453] on input "search" at bounding box center [249, 461] width 102 height 22
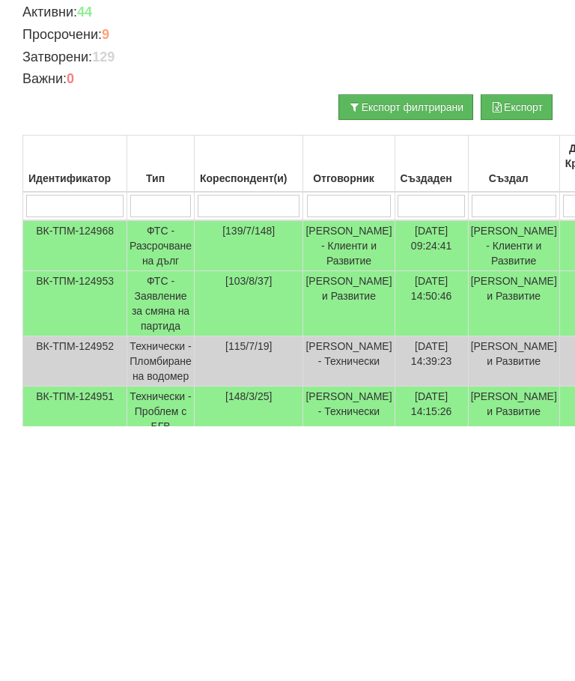
type input "3"
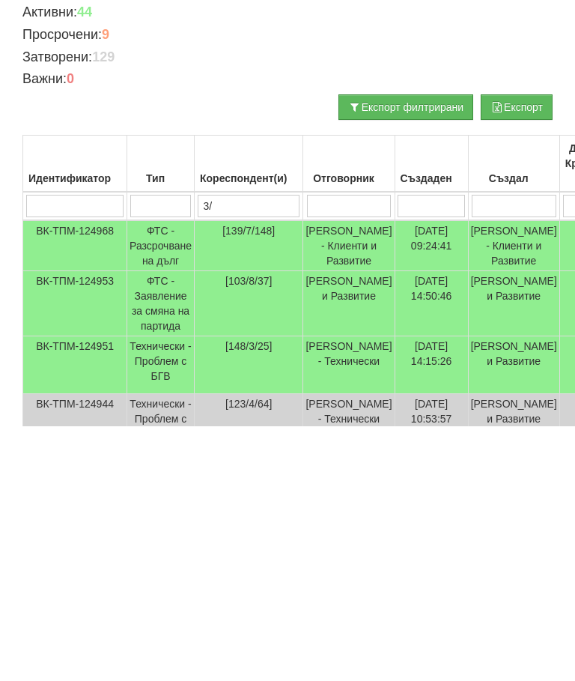
type input "3/1"
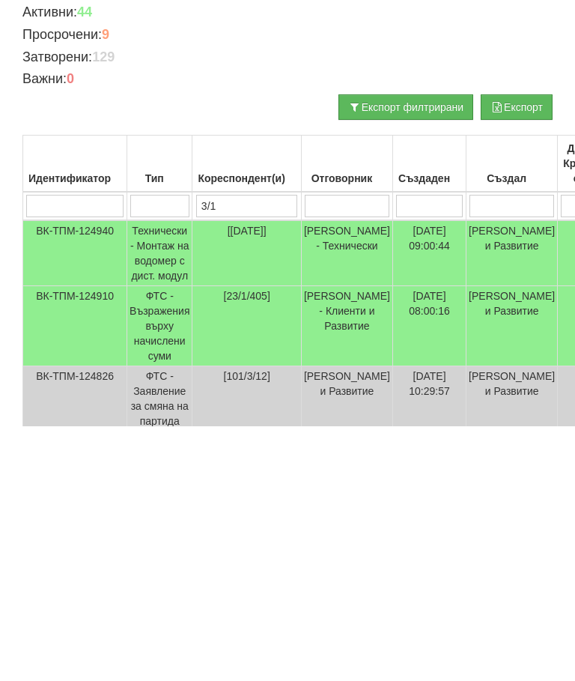
type input "3/1"
click at [163, 475] on td "Технически - Монтаж на водомер с дист. модул" at bounding box center [159, 508] width 65 height 66
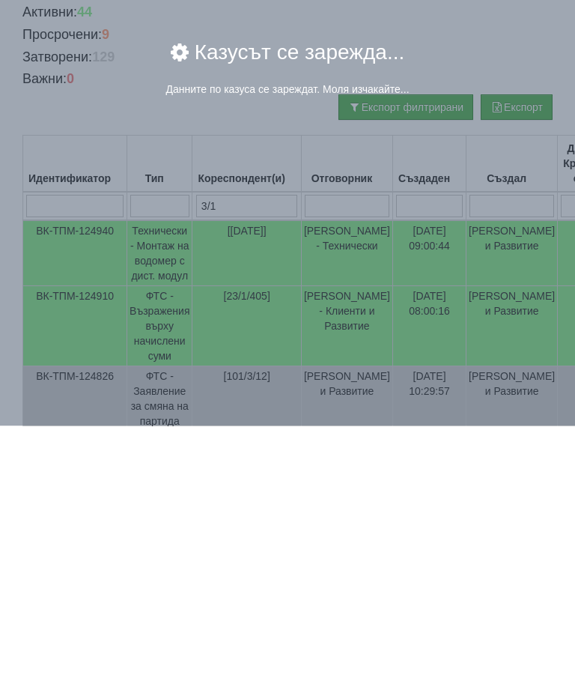
scroll to position [255, 0]
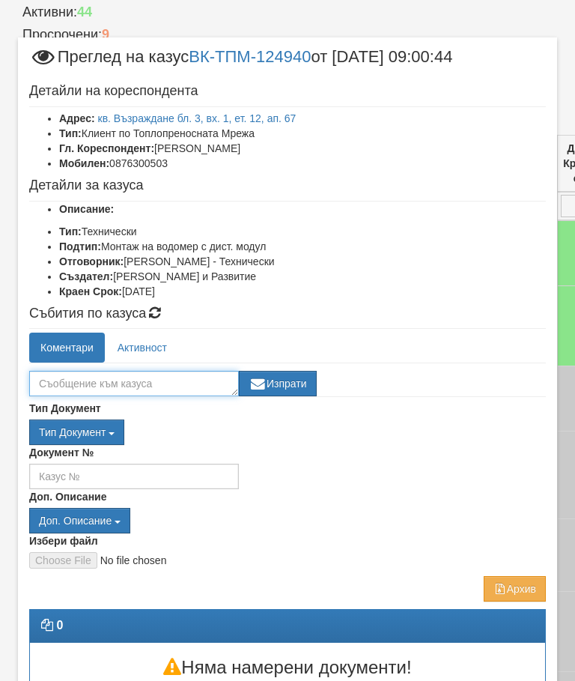
click at [55, 377] on textarea at bounding box center [134, 383] width 210 height 25
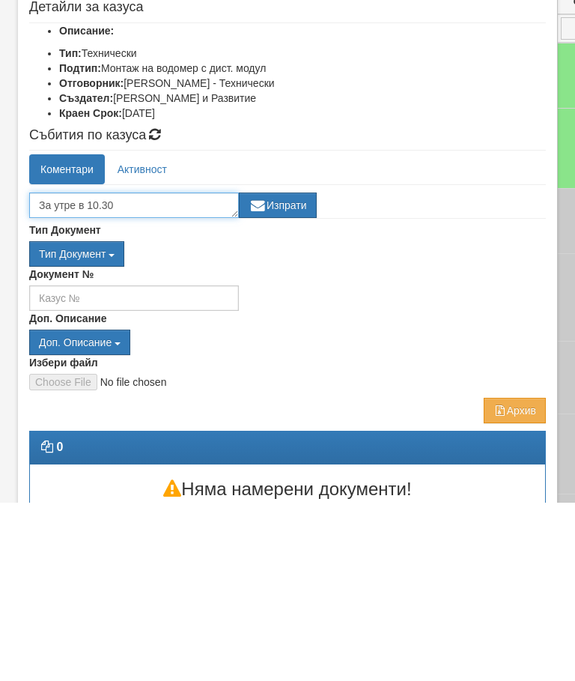
type textarea "За утре в 10.30"
click at [294, 371] on button "Изпрати" at bounding box center [278, 383] width 78 height 25
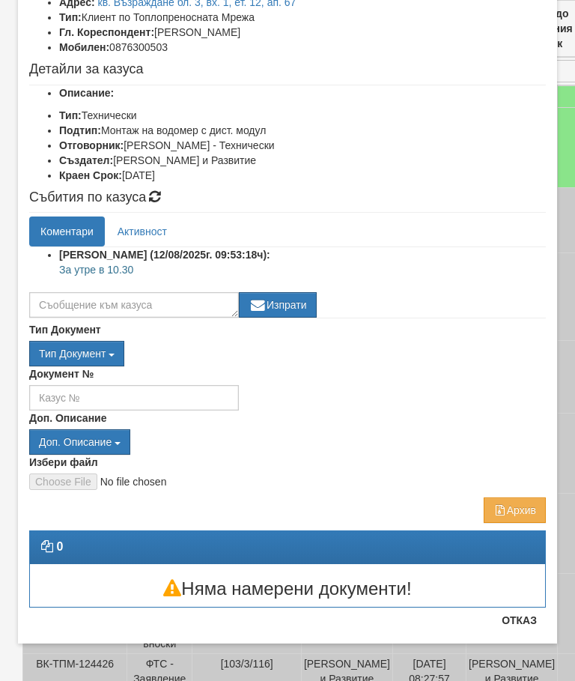
scroll to position [116, 0]
click at [518, 622] on button "Отказ" at bounding box center [519, 620] width 53 height 24
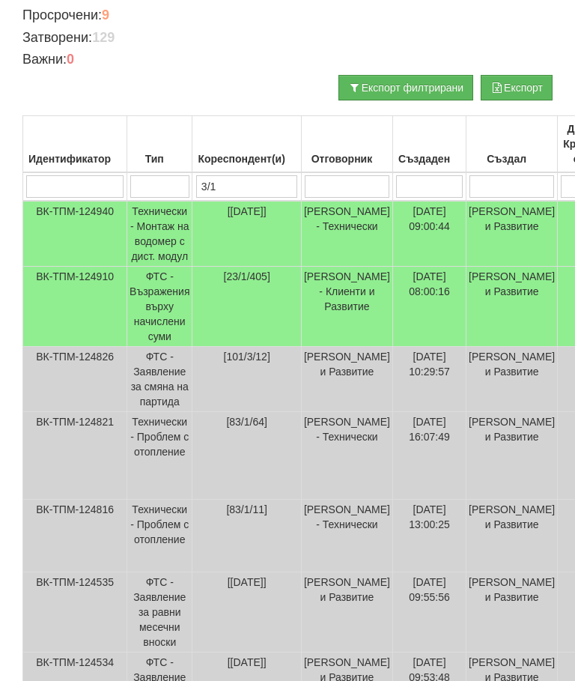
scroll to position [0, 0]
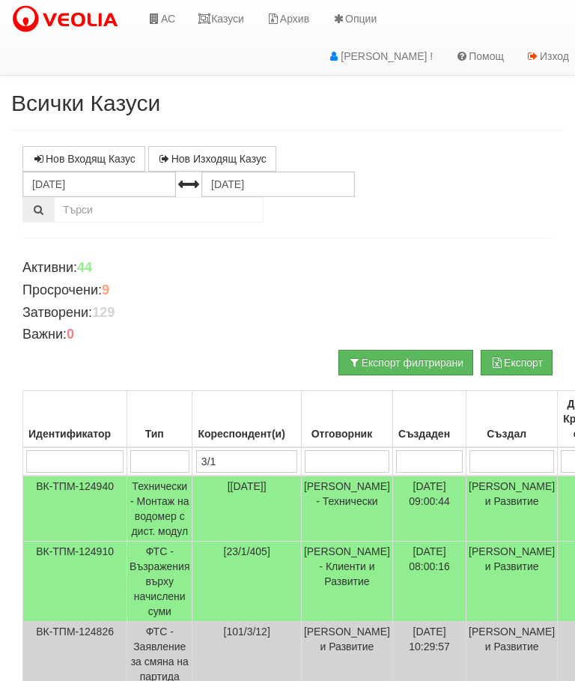
click at [227, 21] on link "Казуси" at bounding box center [220, 18] width 69 height 37
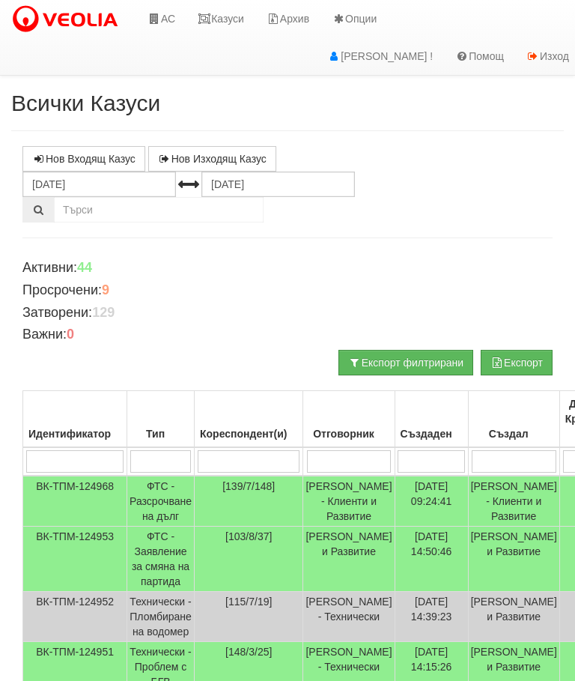
click at [164, 16] on link "АС" at bounding box center [161, 18] width 50 height 37
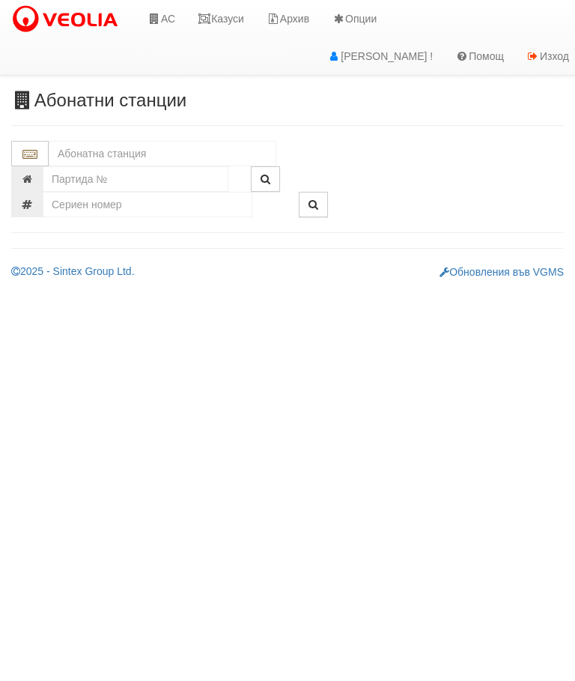
click at [80, 150] on input "text" at bounding box center [163, 153] width 228 height 25
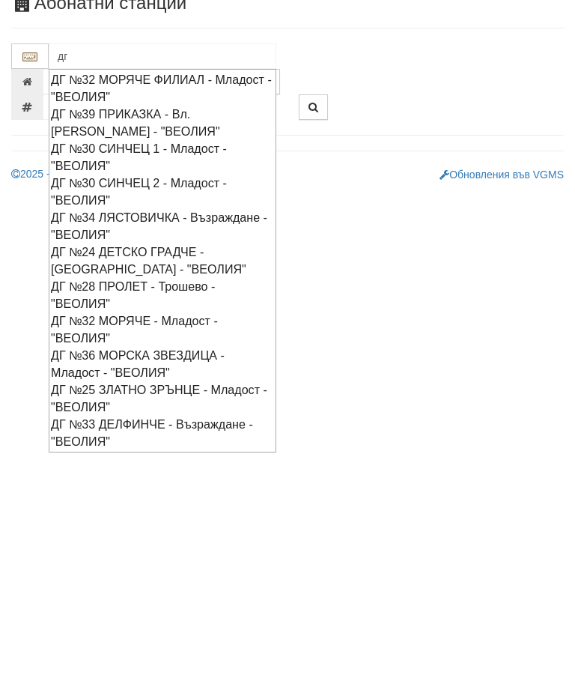
click at [87, 444] on div "ДГ №36 МОРСКА ЗВЕЗДИЦА - Младост - "ВЕОЛИЯ"" at bounding box center [162, 461] width 223 height 34
type input "ДГ №36 МОРСКА ЗВЕЗДИЦА - Младост - "ВЕОЛИЯ""
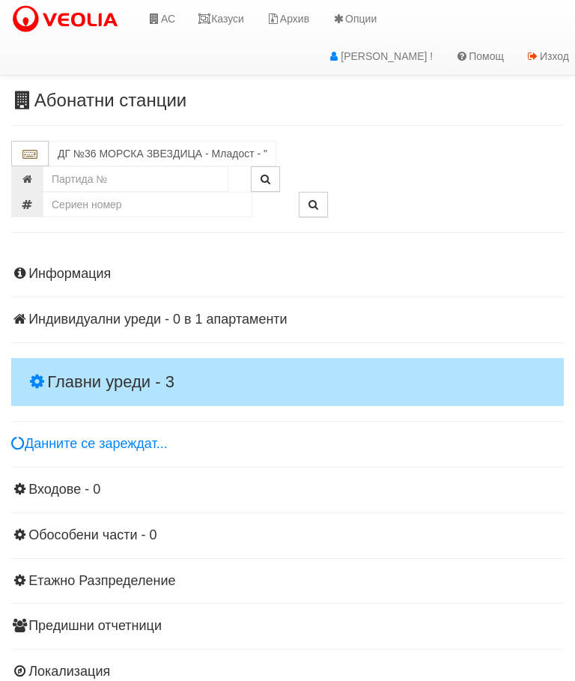
click at [64, 359] on h4 "Главни уреди - 3" at bounding box center [287, 382] width 553 height 48
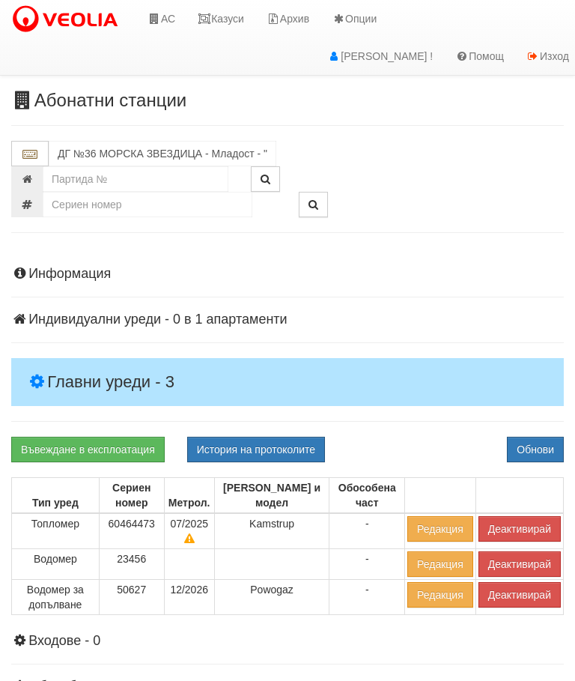
click at [531, 528] on button "Деактивирай" at bounding box center [519, 528] width 82 height 25
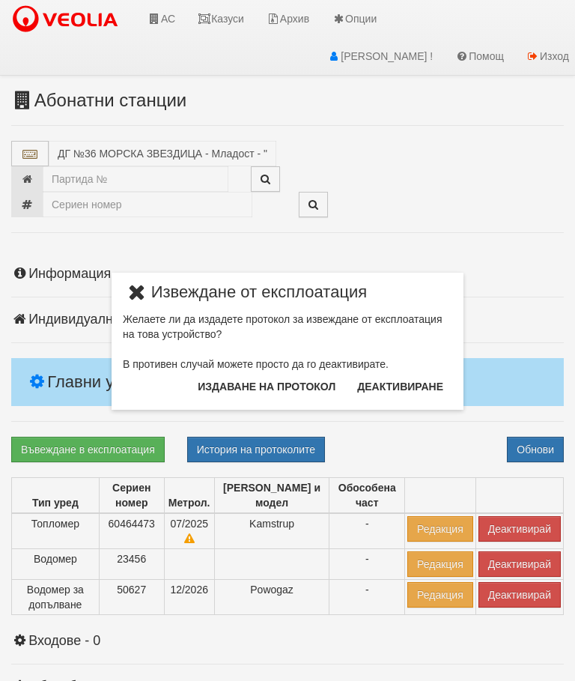
click at [303, 394] on button "Издаване на протокол" at bounding box center [267, 386] width 156 height 24
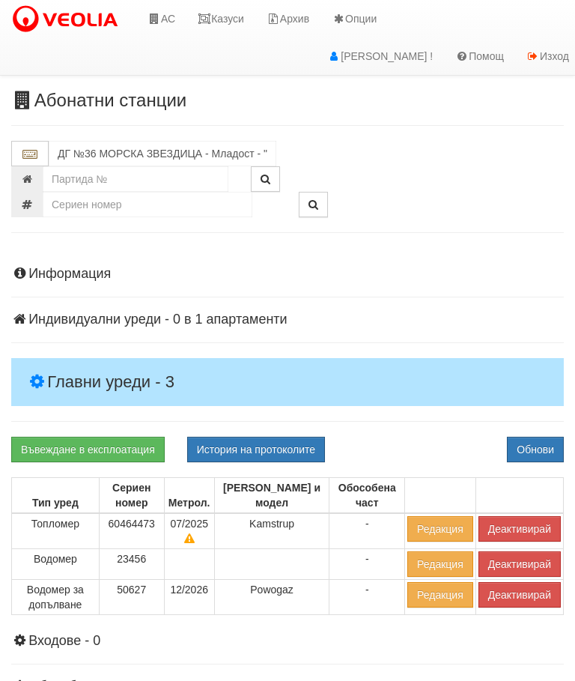
click at [549, 449] on button "Обнови" at bounding box center [535, 449] width 57 height 25
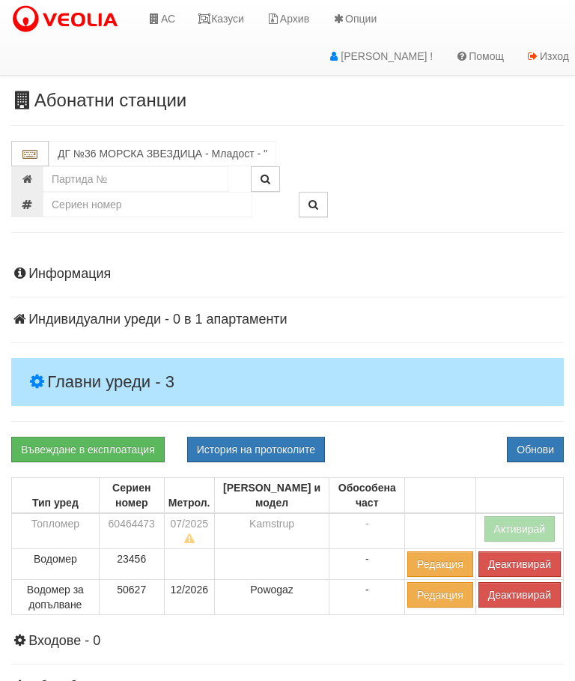
click at [531, 594] on button "Деактивирай" at bounding box center [519, 594] width 82 height 25
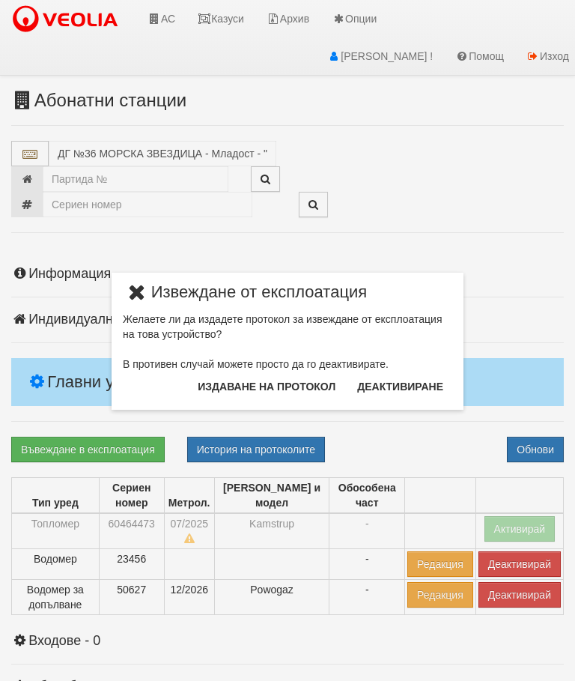
click at [311, 388] on button "Издаване на протокол" at bounding box center [267, 386] width 156 height 24
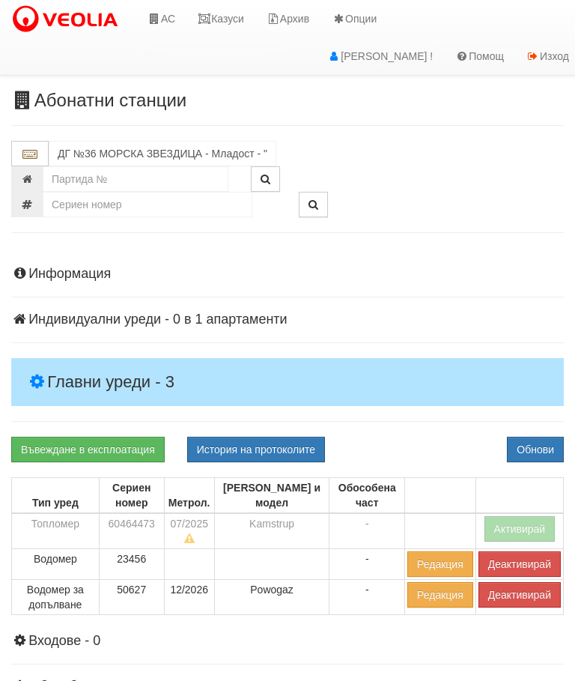
click at [548, 448] on button "Обнови" at bounding box center [535, 449] width 57 height 25
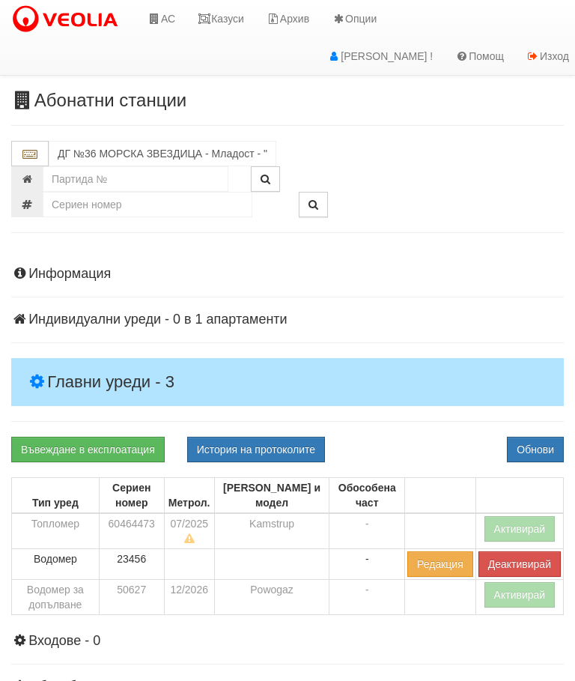
click at [219, 22] on link "Казуси" at bounding box center [220, 18] width 69 height 37
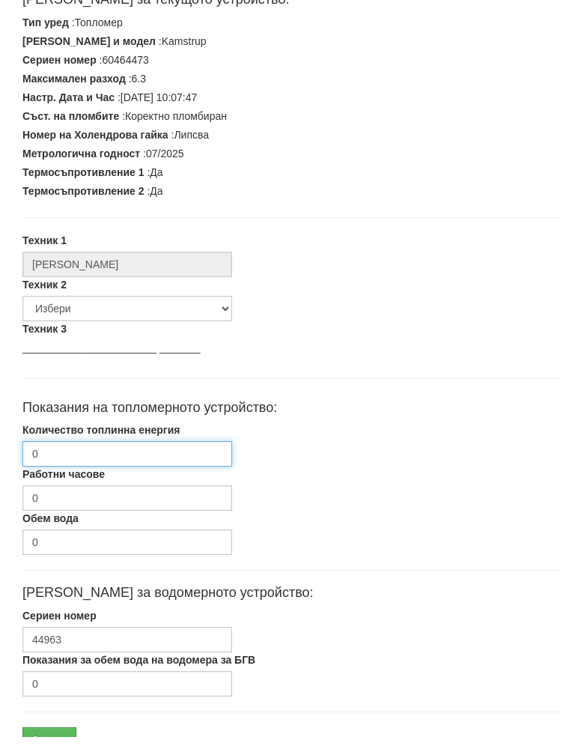
click at [86, 457] on input "0" at bounding box center [127, 469] width 210 height 25
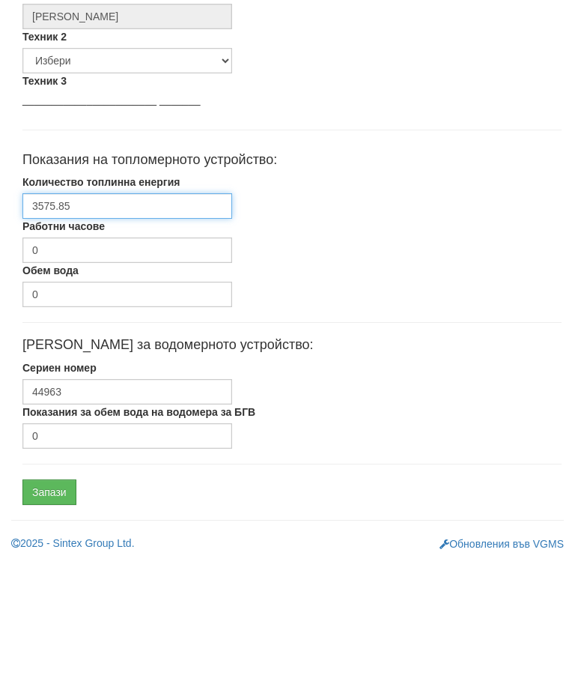
scroll to position [451, 0]
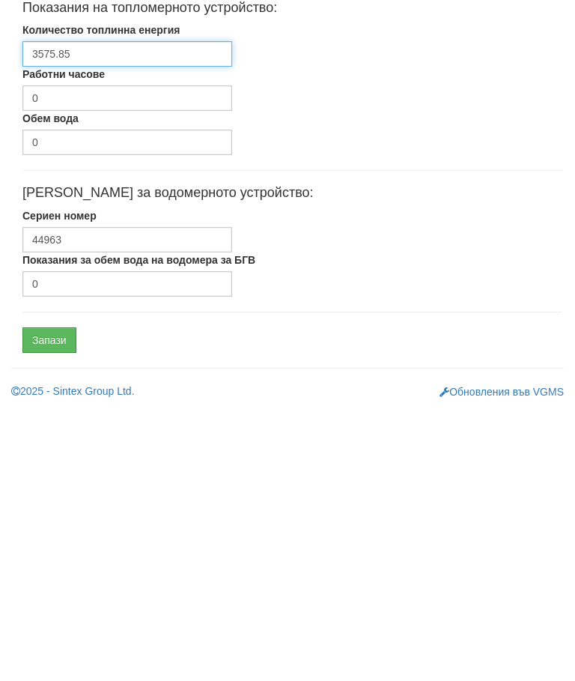
type input "3575.85"
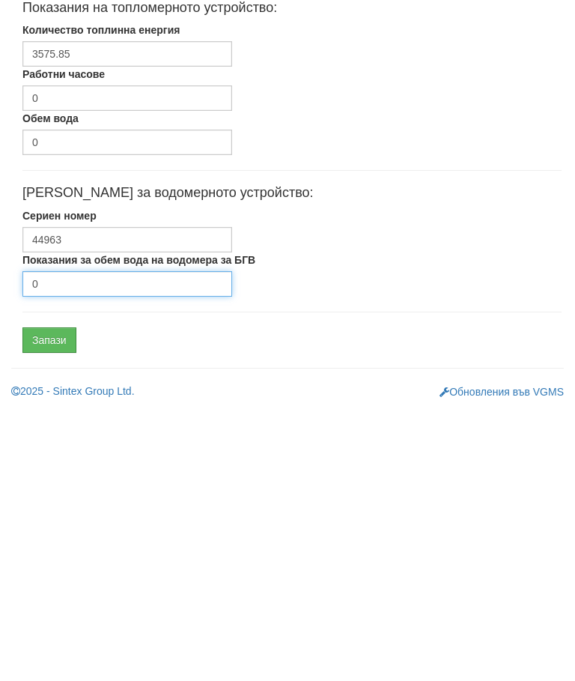
click at [101, 544] on input "0" at bounding box center [127, 556] width 210 height 25
type input "2524"
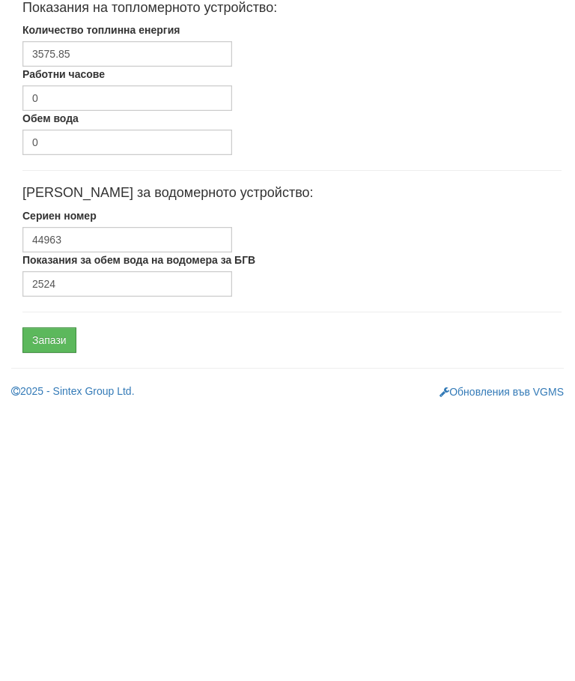
click at [47, 600] on input "Запази" at bounding box center [49, 612] width 54 height 25
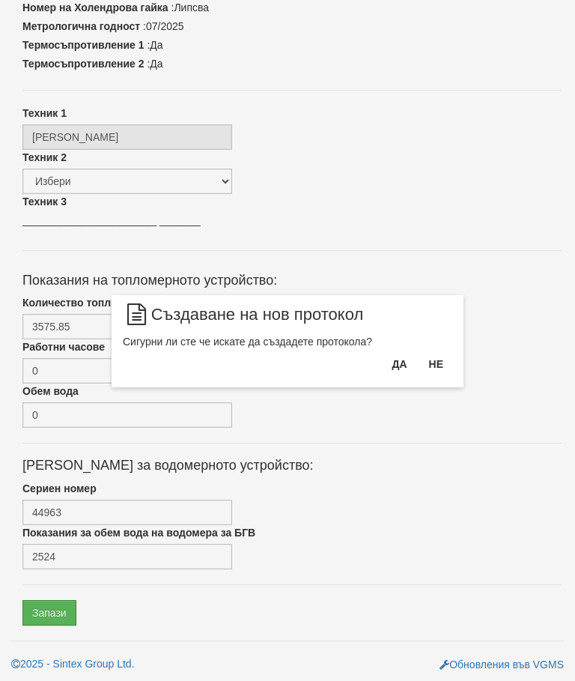
click at [405, 368] on button "Да" at bounding box center [399, 364] width 33 height 24
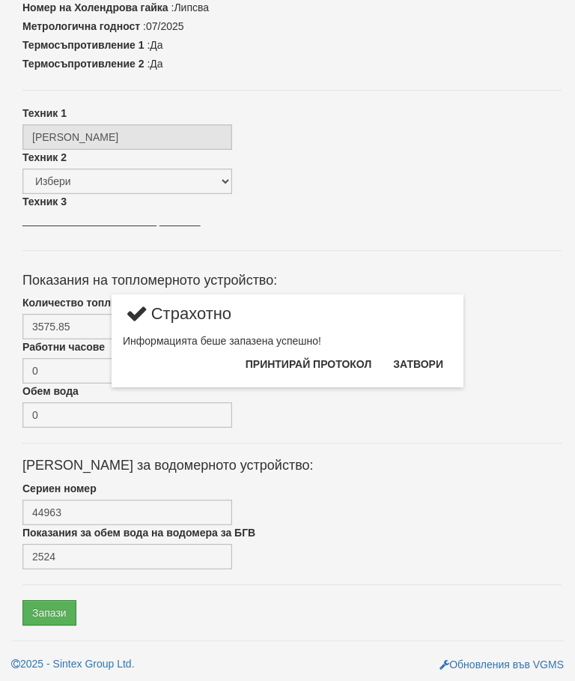
click at [349, 365] on button "Принтирай протокол" at bounding box center [309, 364] width 144 height 24
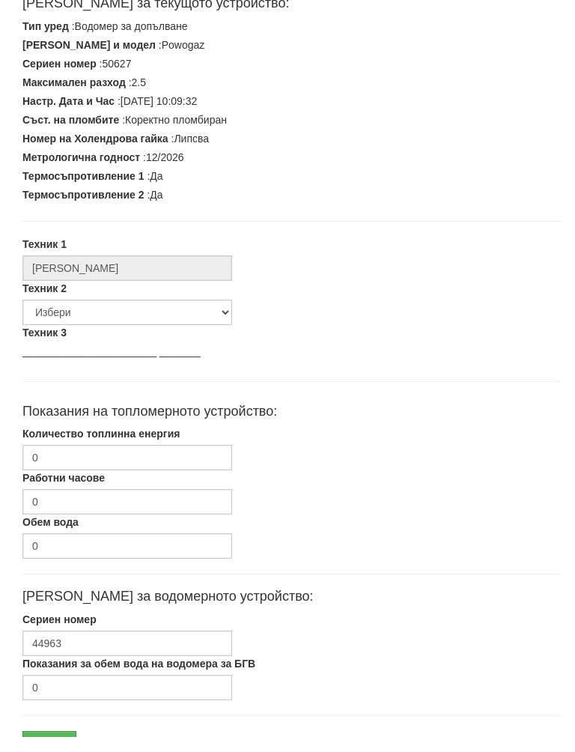
scroll to position [317, 0]
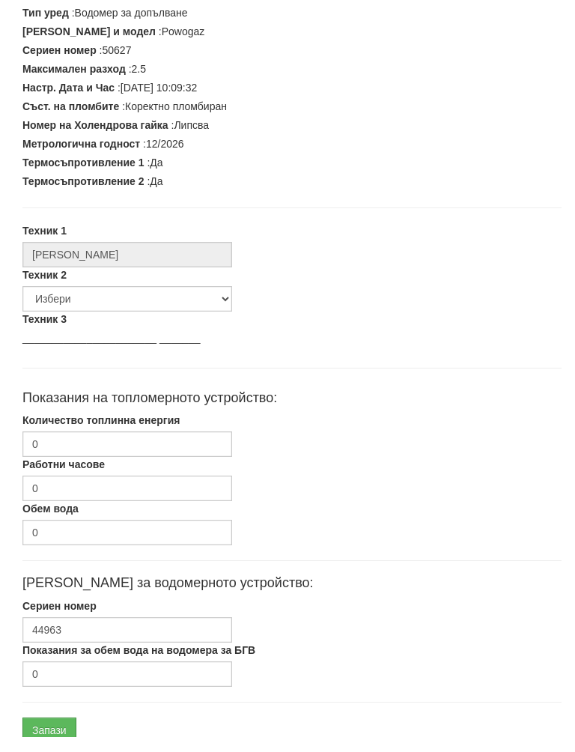
click at [100, 428] on label "Количество топлинна енергия" at bounding box center [100, 435] width 157 height 15
click at [100, 447] on input "0" at bounding box center [127, 459] width 210 height 25
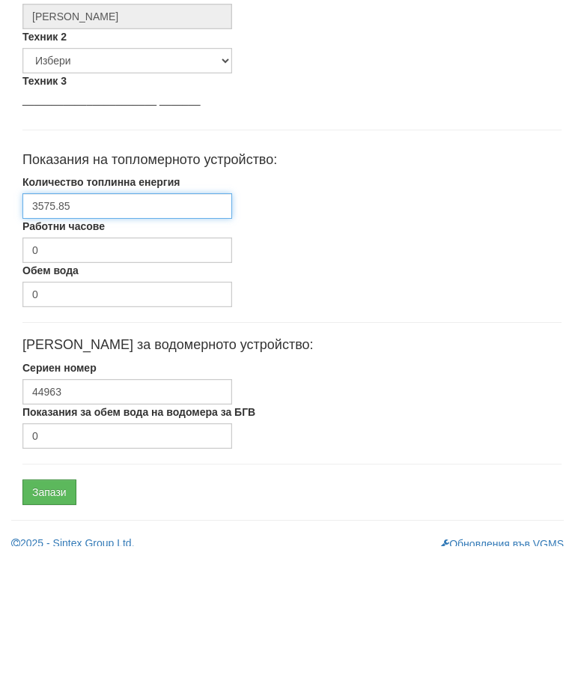
scroll to position [451, 0]
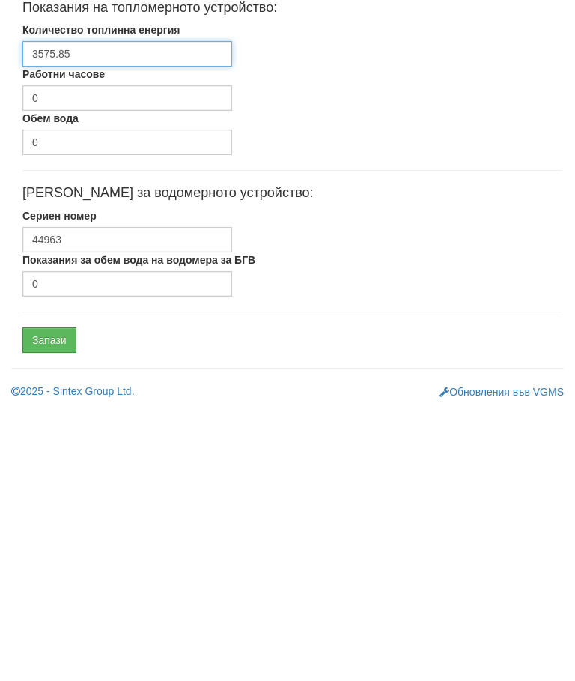
type input "3575.85"
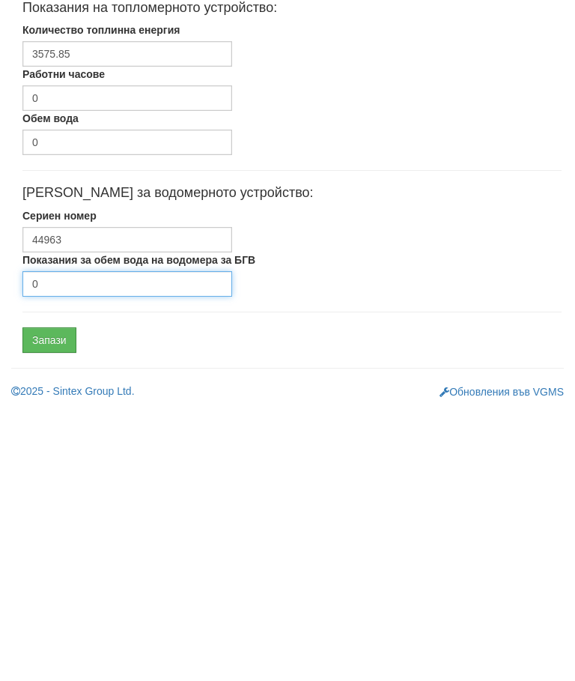
click at [110, 544] on input "0" at bounding box center [127, 556] width 210 height 25
type input "0"
type input "2524"
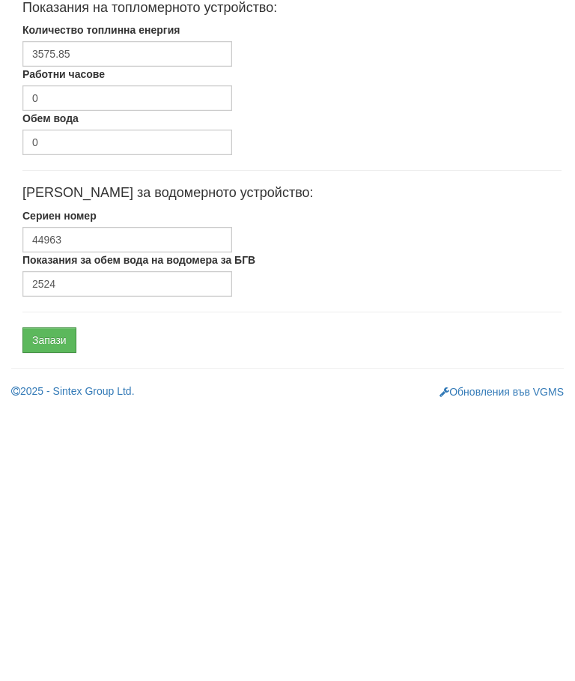
click at [42, 600] on input "Запази" at bounding box center [49, 612] width 54 height 25
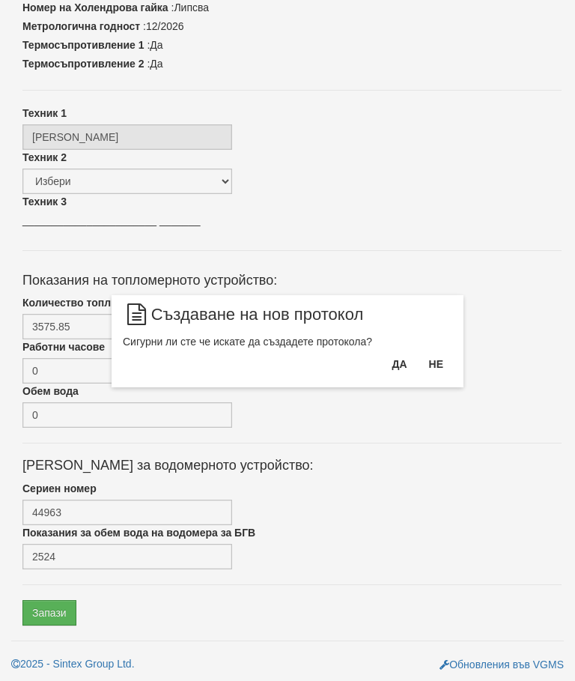
click at [403, 365] on button "Да" at bounding box center [399, 364] width 33 height 24
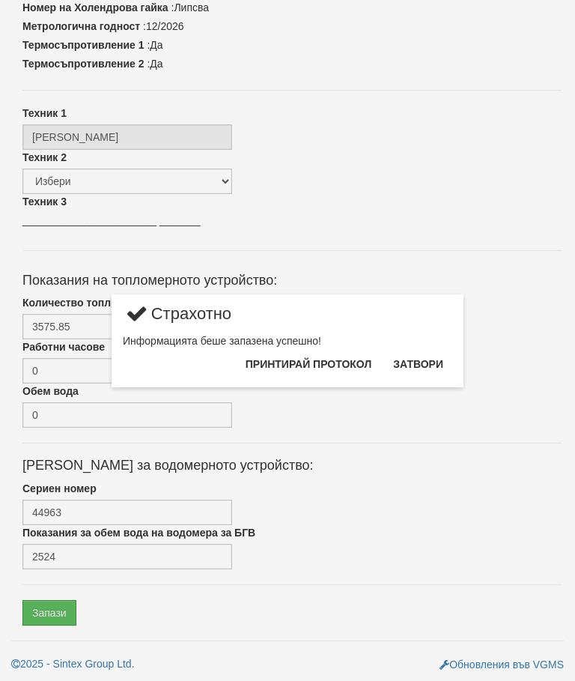
click at [344, 362] on button "Принтирай протокол" at bounding box center [309, 364] width 144 height 24
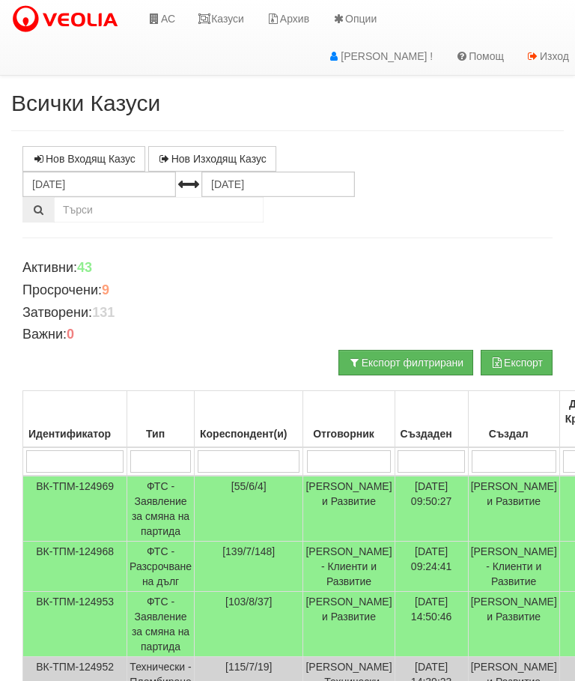
click at [231, 31] on link "Казуси" at bounding box center [220, 18] width 69 height 37
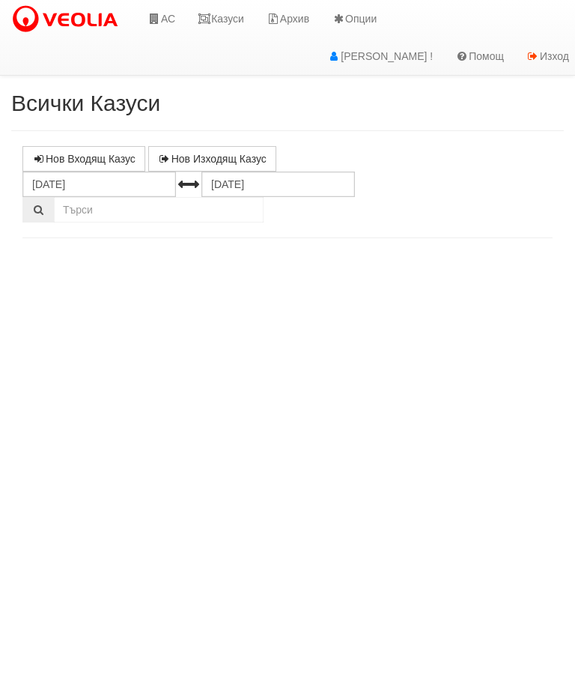
select select "10"
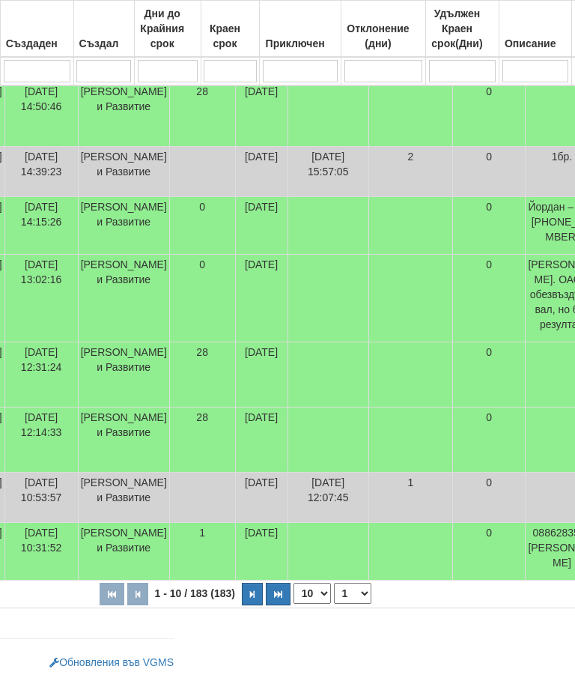
scroll to position [568, 389]
click at [251, 595] on icon "button" at bounding box center [253, 594] width 4 height 8
select select "2"
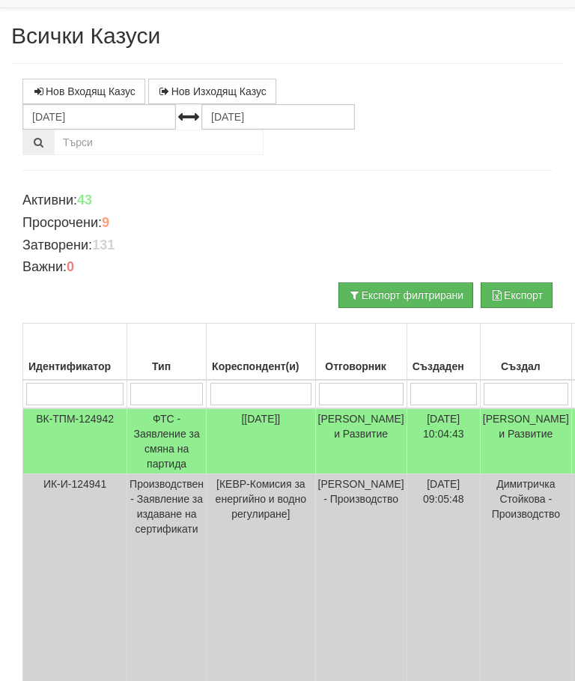
scroll to position [0, 0]
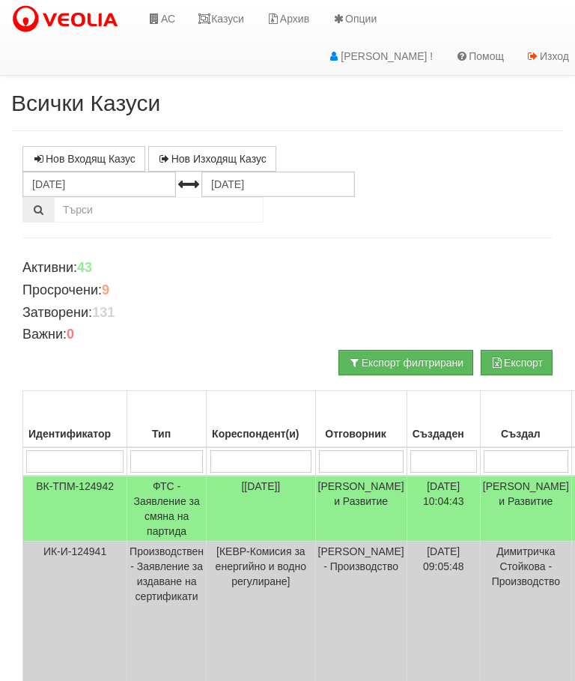
click at [228, 22] on link "Казуси" at bounding box center [220, 18] width 69 height 37
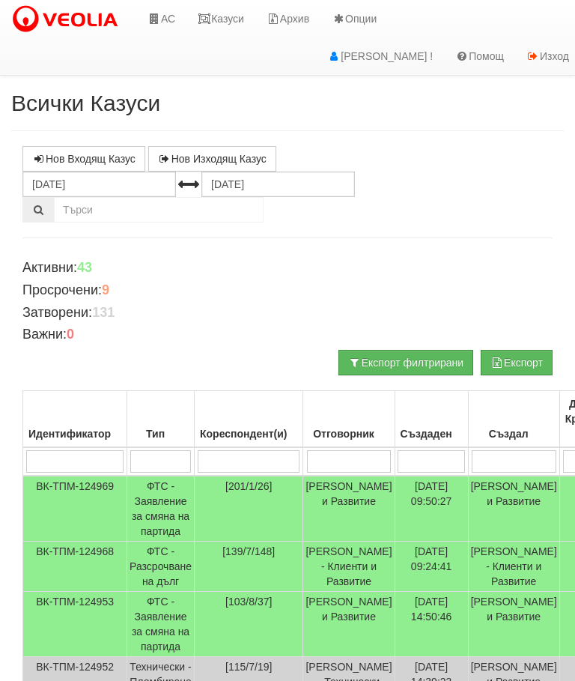
click at [159, 31] on link "АС" at bounding box center [161, 18] width 50 height 37
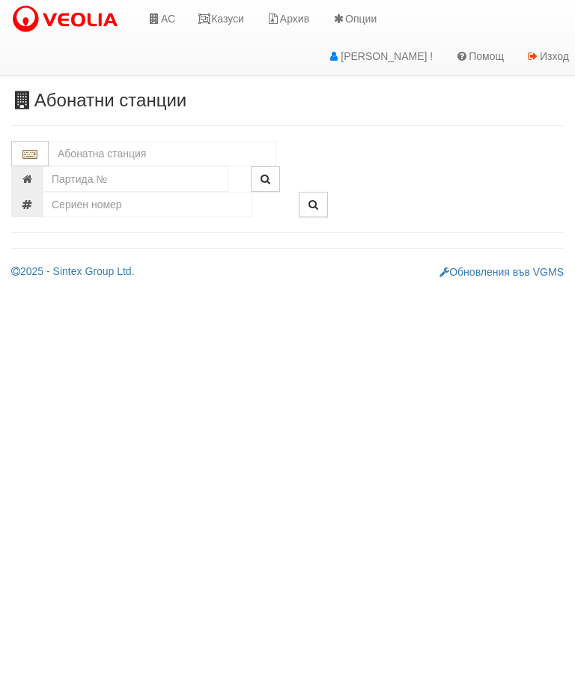
click at [94, 161] on input "text" at bounding box center [163, 153] width 228 height 25
click at [99, 143] on input "text" at bounding box center [163, 153] width 228 height 25
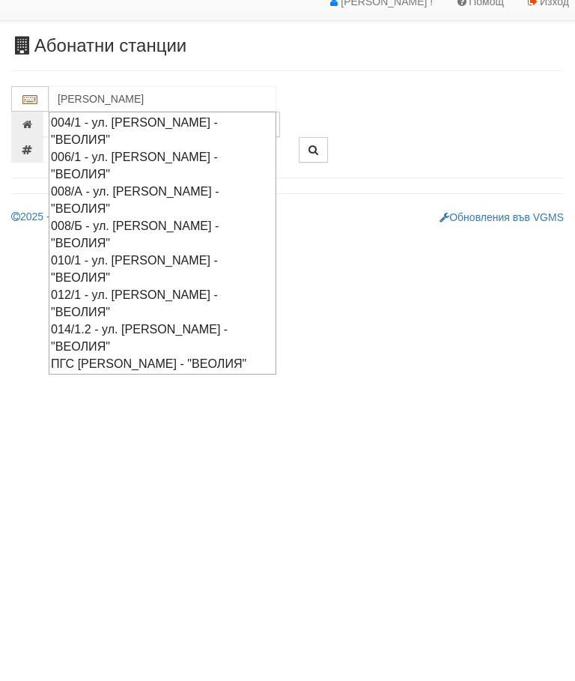
click at [81, 410] on div "ПГС [PERSON_NAME] - "ВЕОЛИЯ"" at bounding box center [162, 418] width 223 height 17
type input "ПГС [PERSON_NAME] - "ВЕОЛИЯ""
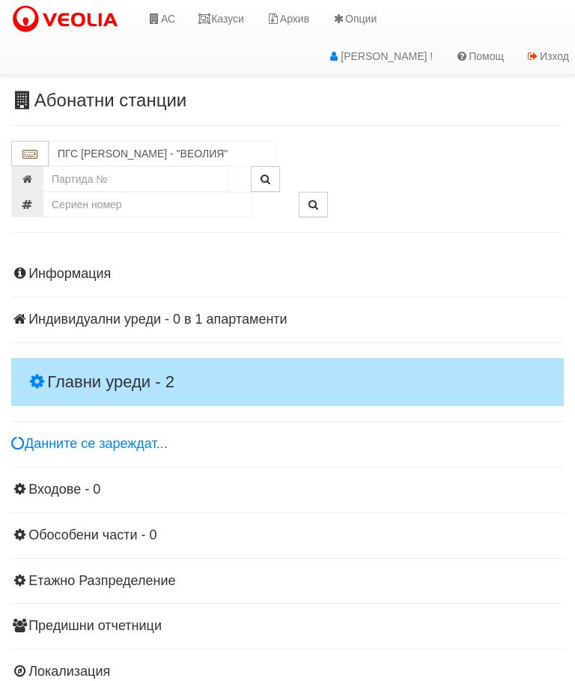
click at [54, 358] on h4 "Главни уреди - 2" at bounding box center [287, 382] width 553 height 48
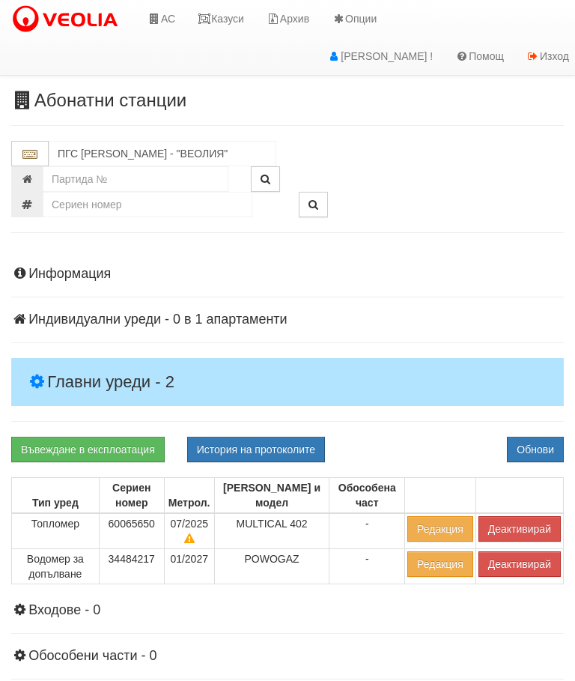
click at [523, 525] on button "Деактивирай" at bounding box center [519, 528] width 82 height 25
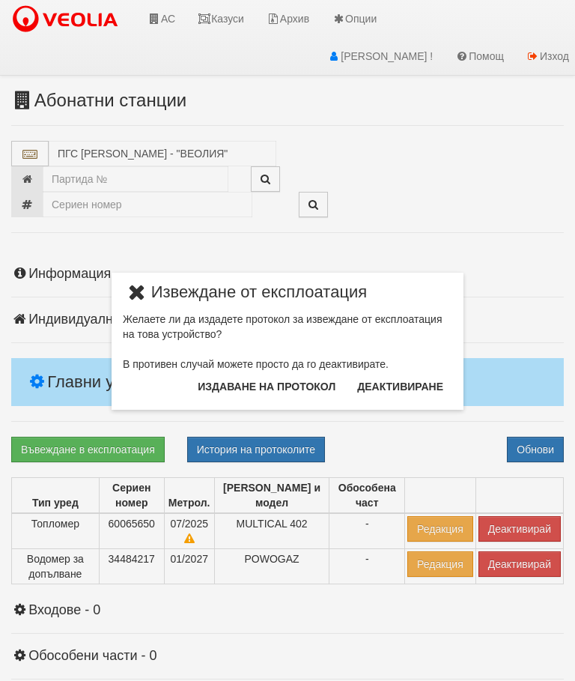
click at [300, 377] on button "Издаване на протокол" at bounding box center [267, 386] width 156 height 24
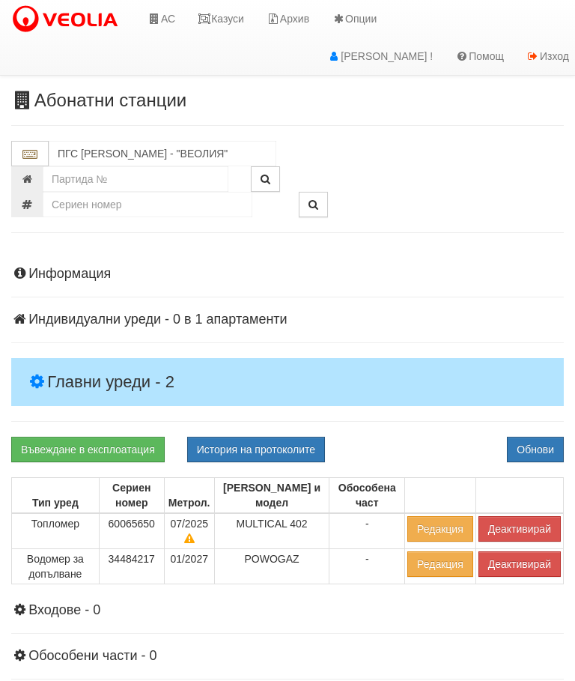
click at [551, 444] on button "Обнови" at bounding box center [535, 449] width 57 height 25
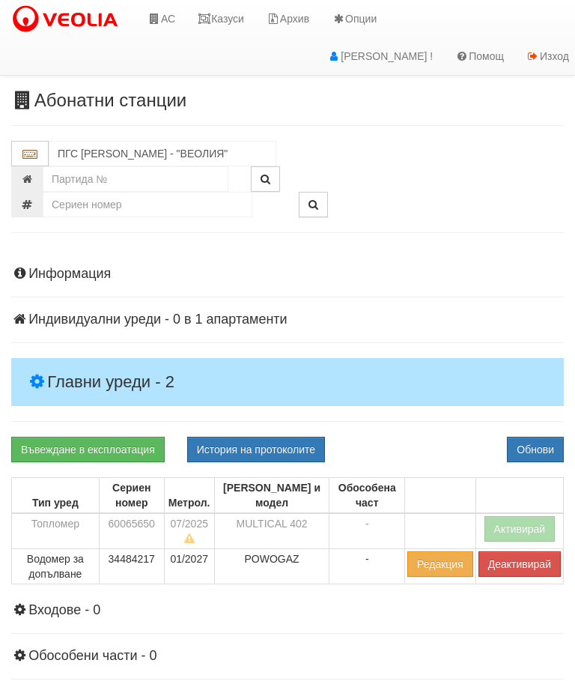
click at [524, 563] on button "Деактивирай" at bounding box center [519, 563] width 82 height 25
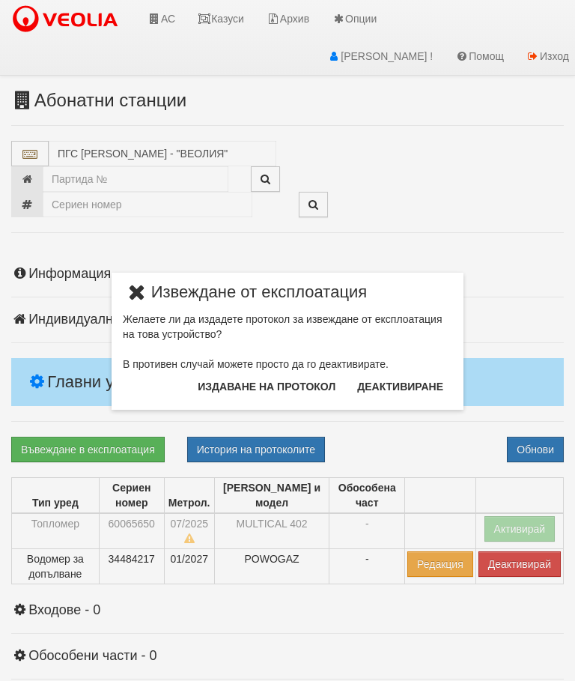
click at [314, 394] on button "Издаване на протокол" at bounding box center [267, 386] width 156 height 24
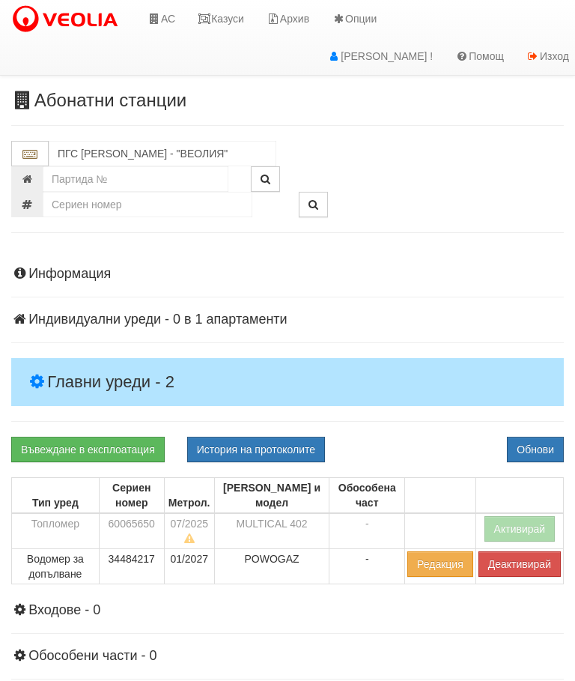
click at [549, 437] on button "Обнови" at bounding box center [535, 449] width 57 height 25
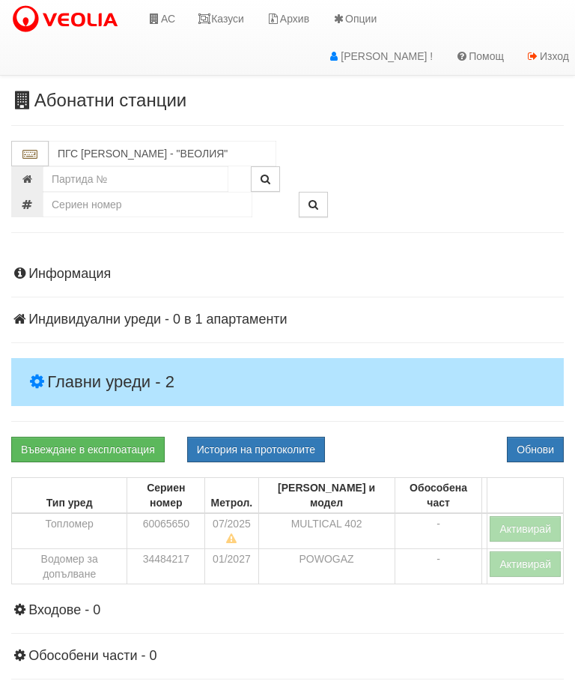
click at [242, 23] on link "Казуси" at bounding box center [220, 18] width 69 height 37
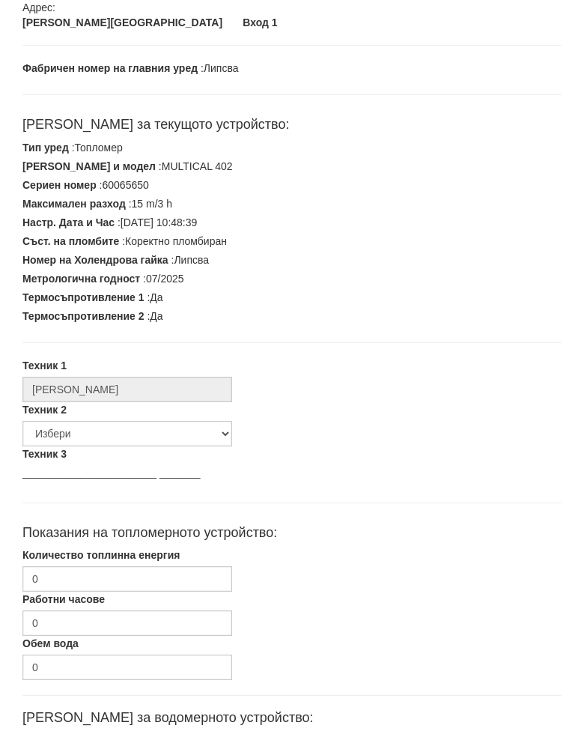
scroll to position [213, 0]
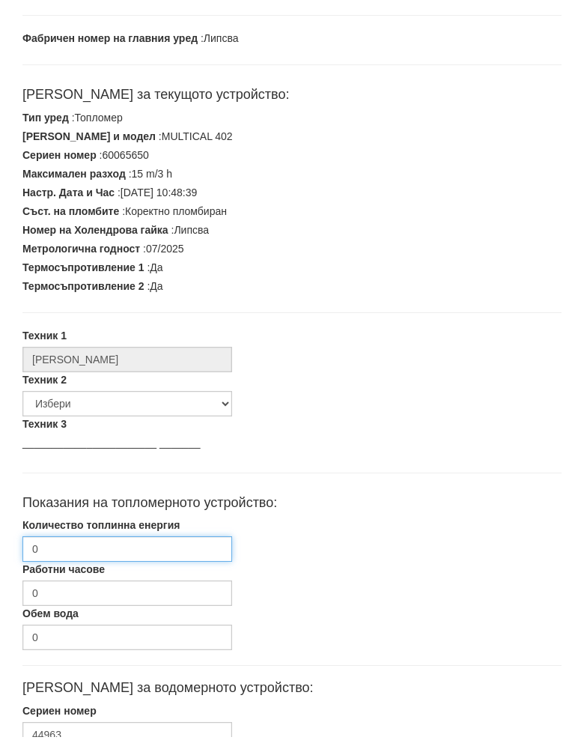
click at [77, 551] on input "0" at bounding box center [127, 563] width 210 height 25
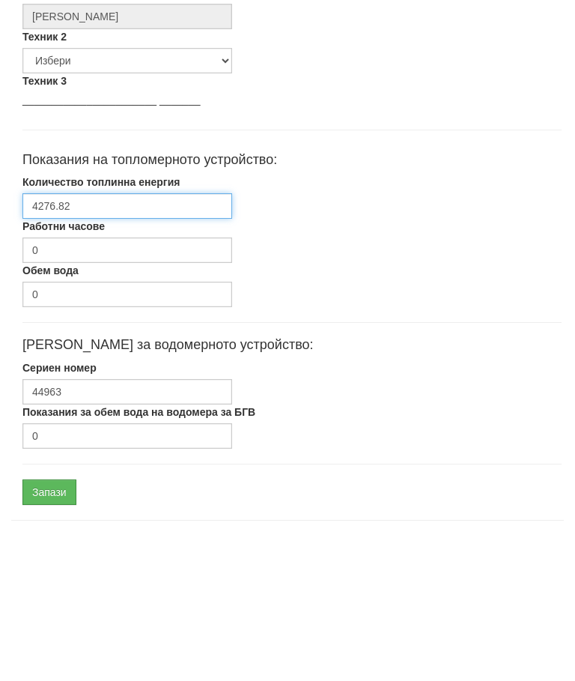
scroll to position [441, 0]
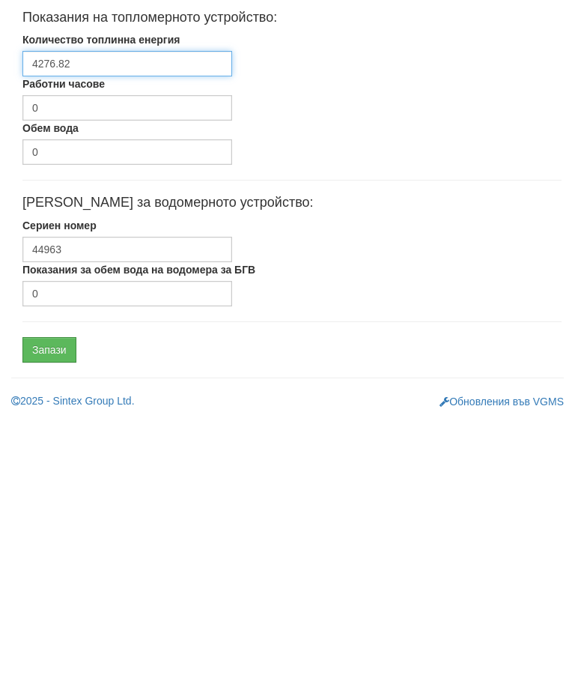
type input "4276.82"
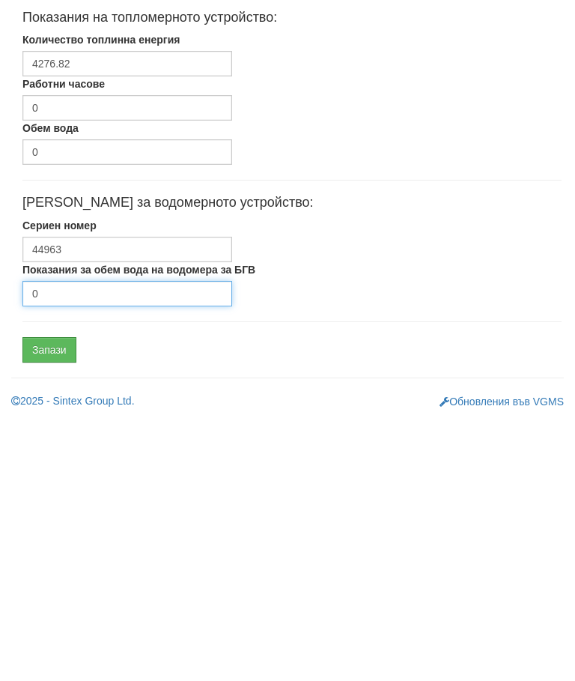
click at [102, 553] on input "0" at bounding box center [127, 565] width 210 height 25
click at [97, 553] on input "0" at bounding box center [127, 565] width 210 height 25
type input "0"
click at [44, 609] on input "Запази" at bounding box center [49, 621] width 54 height 25
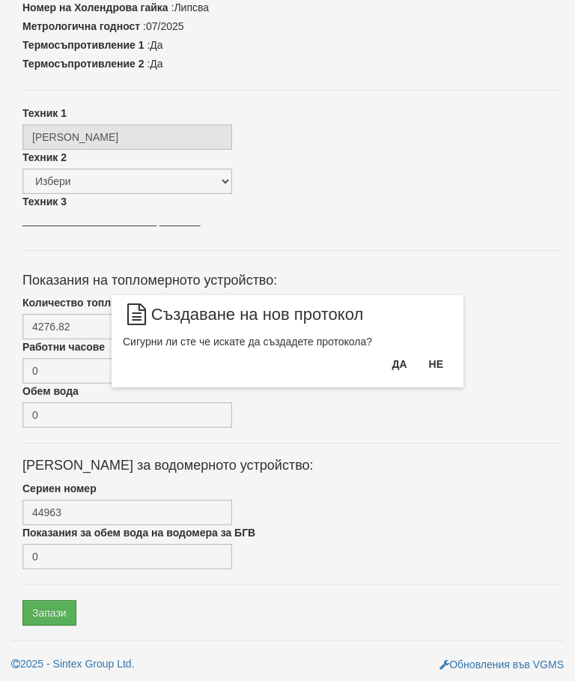
click at [406, 359] on button "Да" at bounding box center [399, 364] width 33 height 24
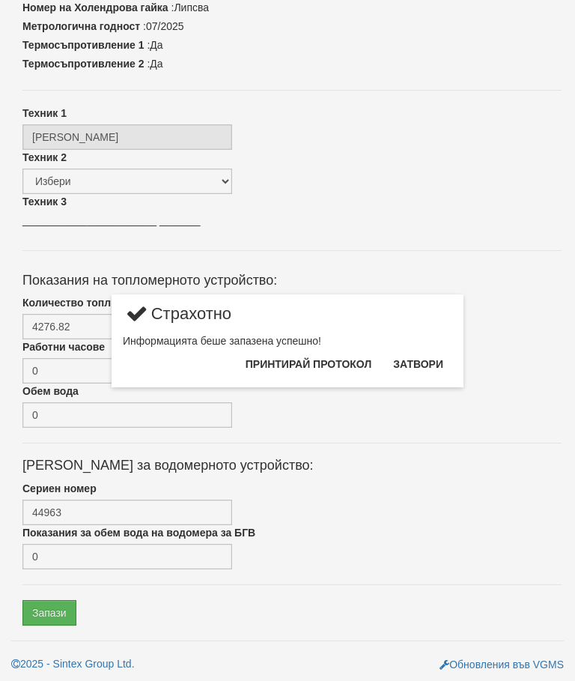
click at [347, 360] on button "Принтирай протокол" at bounding box center [309, 364] width 144 height 24
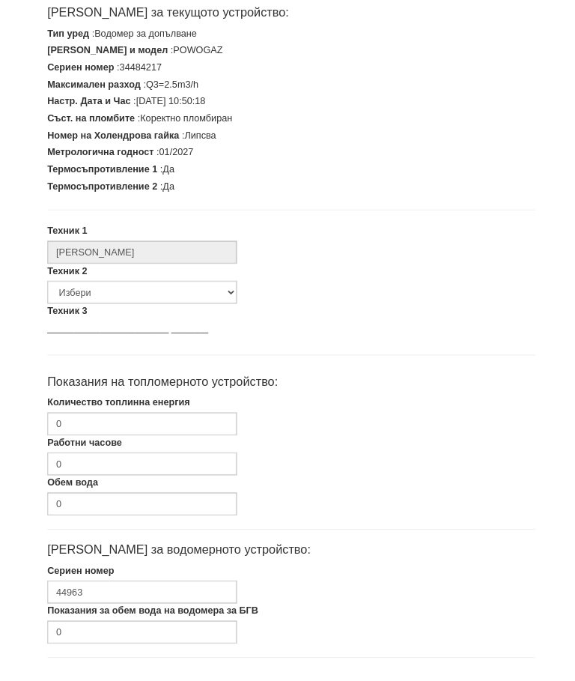
scroll to position [320, 0]
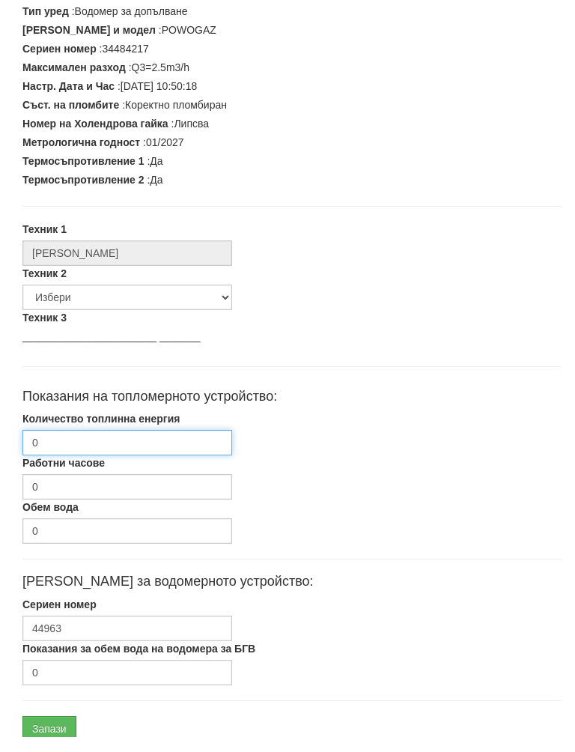
click at [70, 445] on input "0" at bounding box center [127, 457] width 210 height 25
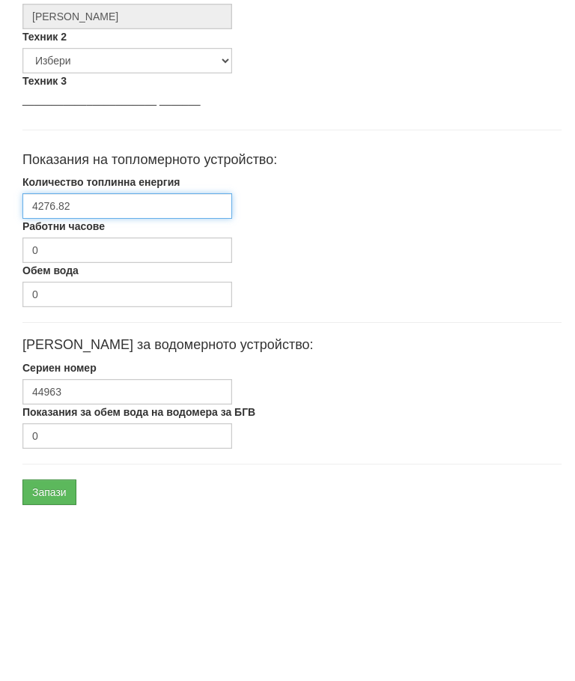
scroll to position [451, 0]
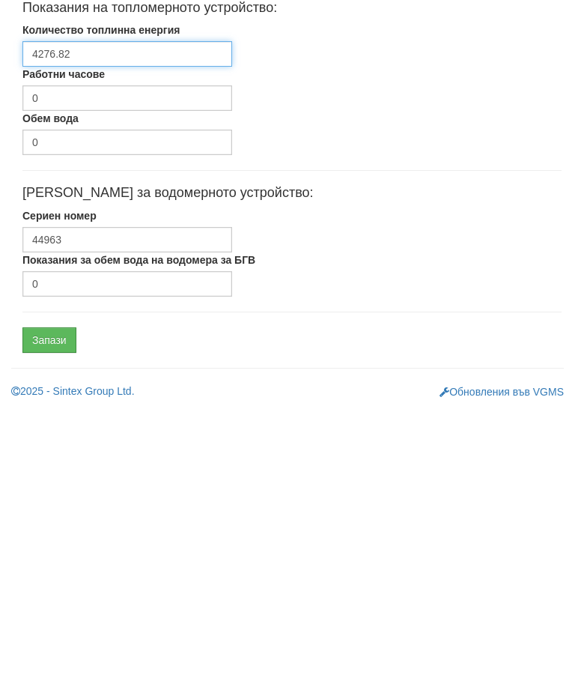
type input "4276.82"
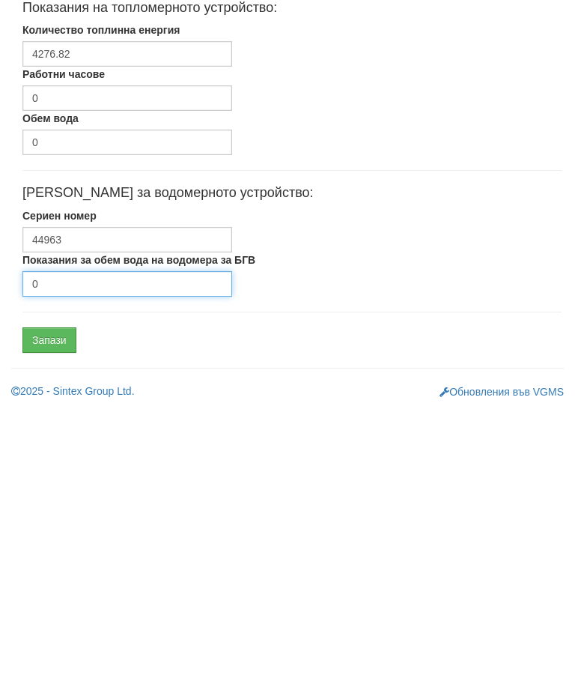
click at [97, 544] on input "0" at bounding box center [127, 556] width 210 height 25
type input "0"
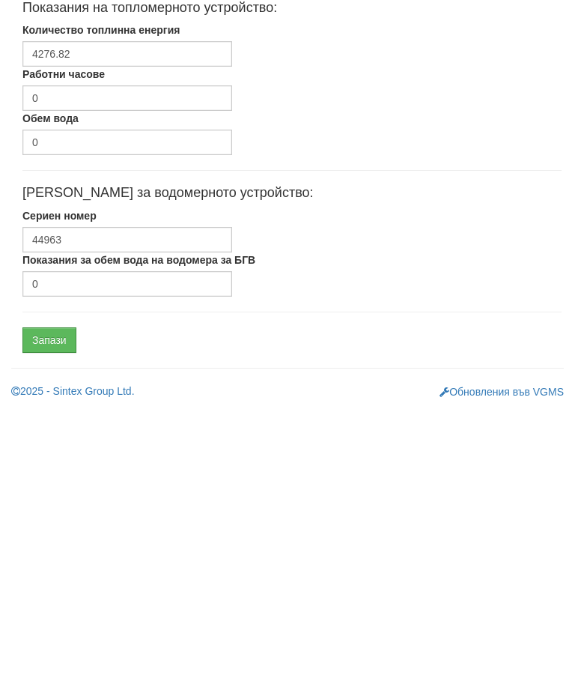
click at [47, 600] on input "Запази" at bounding box center [49, 612] width 54 height 25
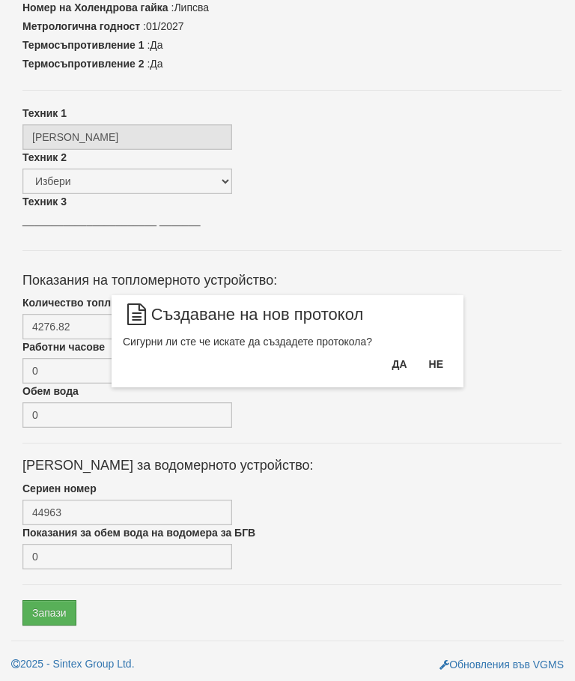
click at [398, 370] on button "Да" at bounding box center [399, 364] width 33 height 24
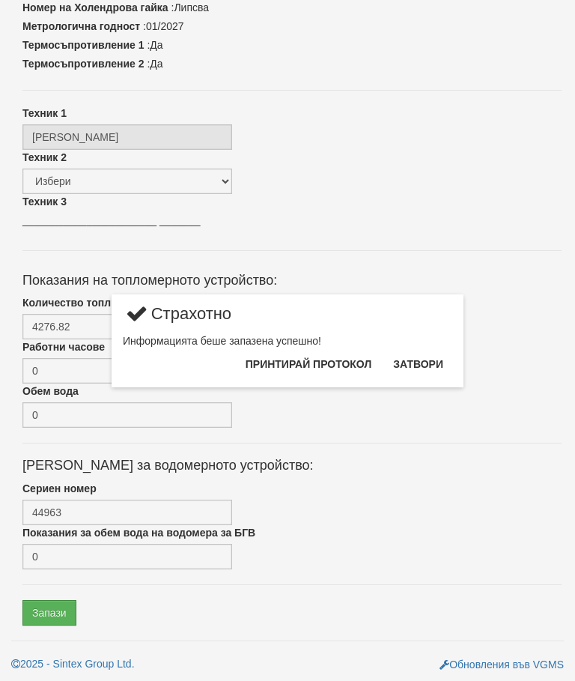
click at [362, 367] on button "Принтирай протокол" at bounding box center [309, 364] width 144 height 24
